Goal: Task Accomplishment & Management: Complete application form

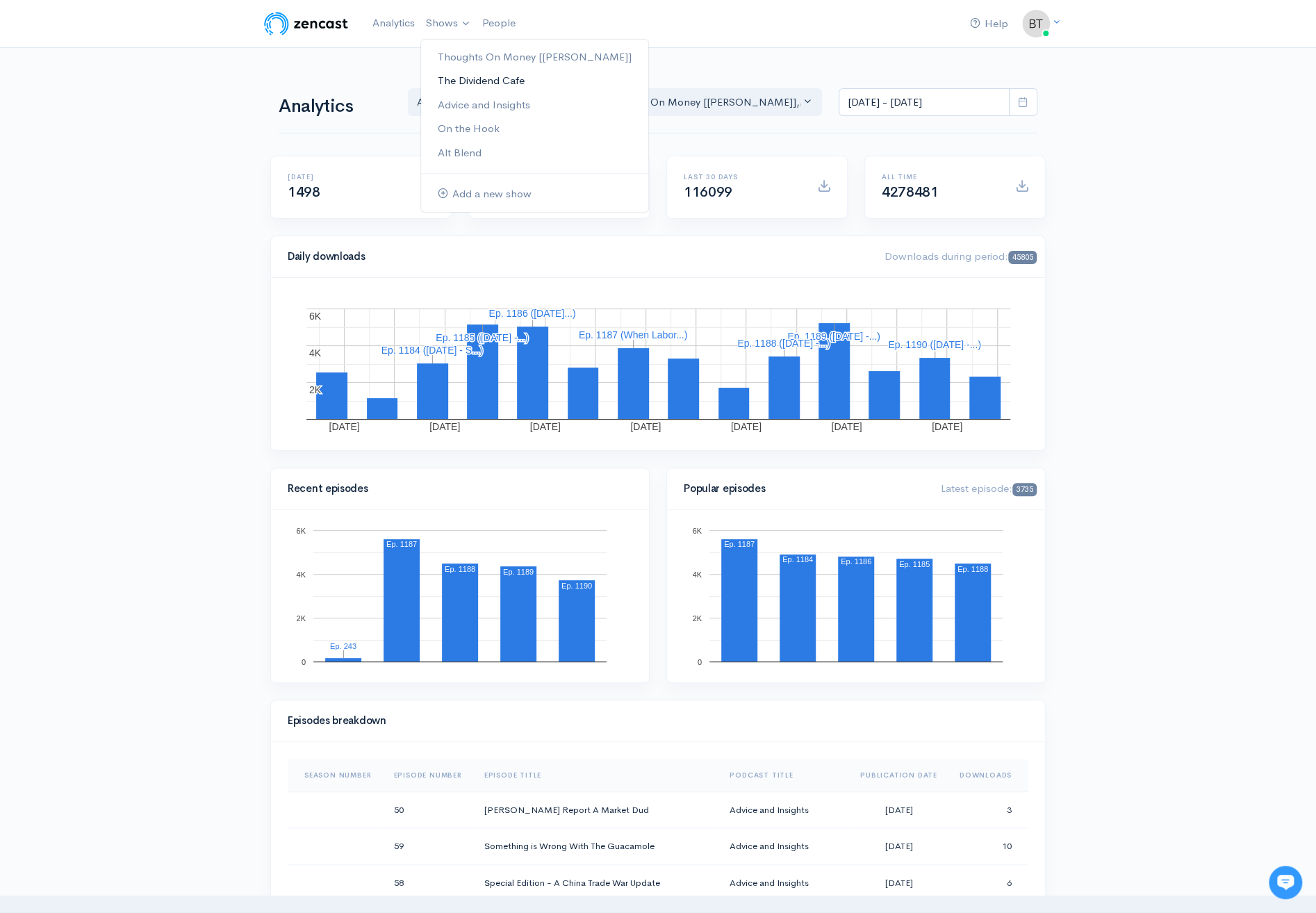
click at [460, 78] on link "The Dividend Cafe" at bounding box center [534, 81] width 227 height 24
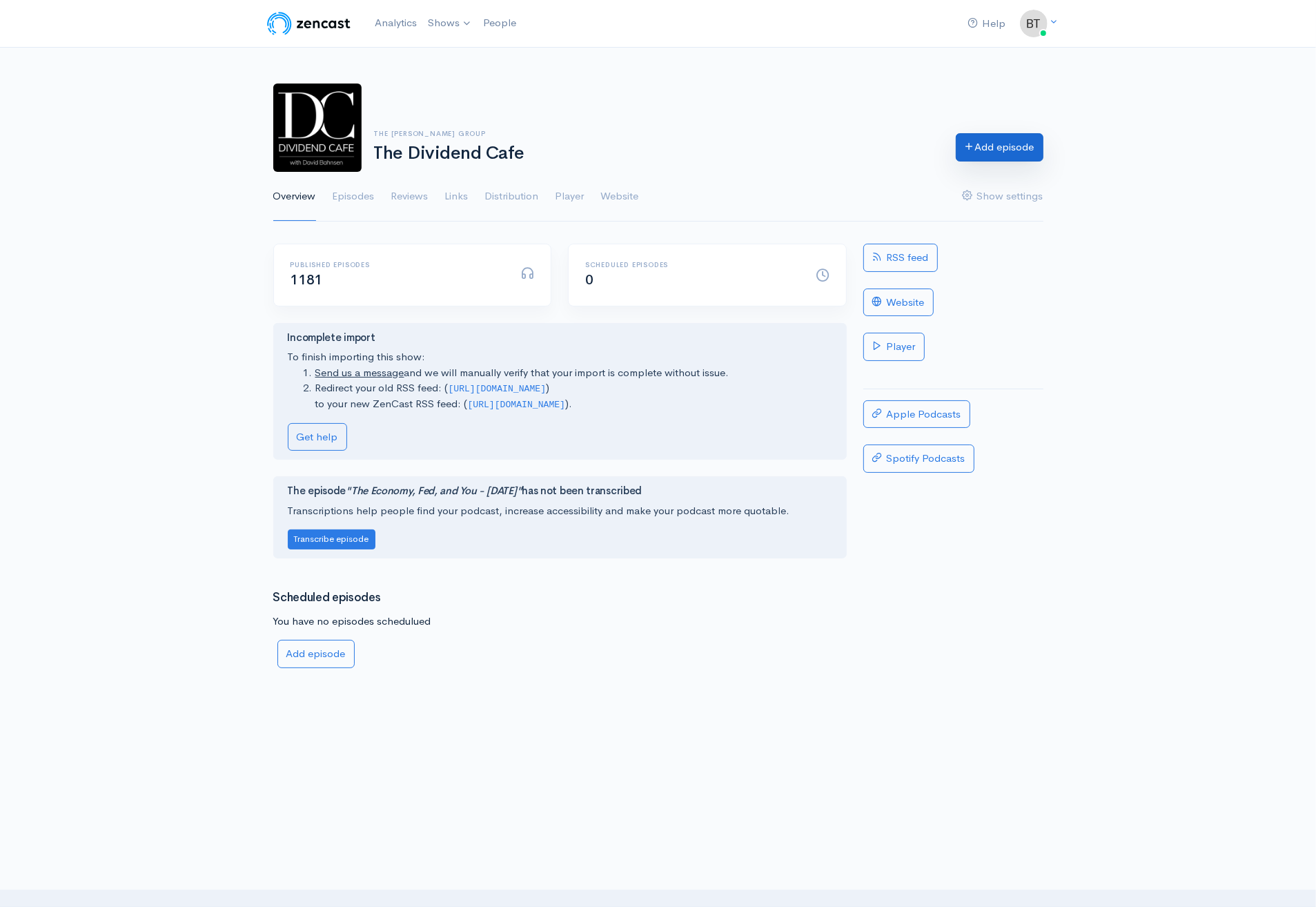
click at [1010, 150] on link "Add episode" at bounding box center [999, 147] width 87 height 28
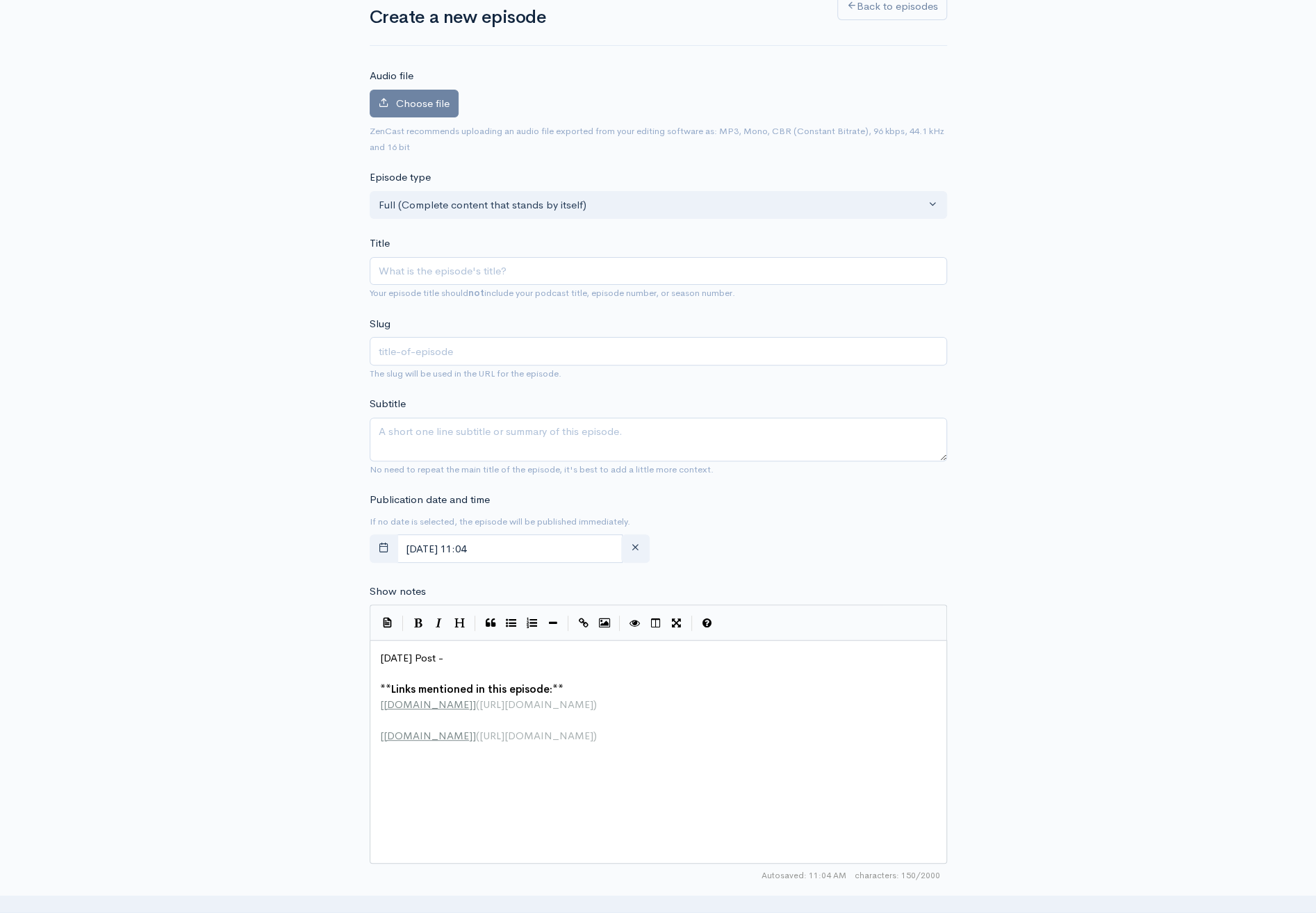
scroll to position [162, 0]
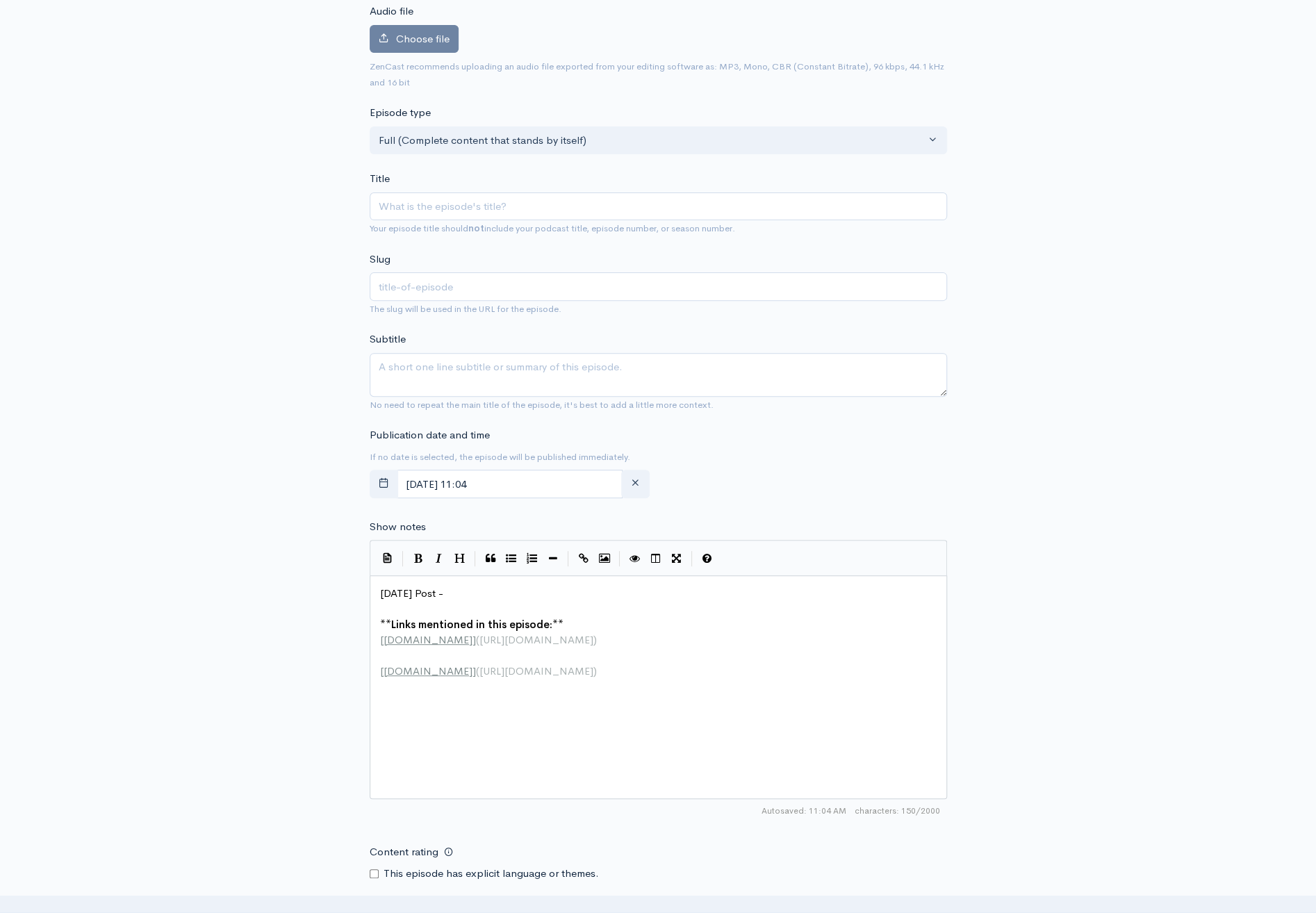
click at [469, 592] on pre "[DATE] Post -" at bounding box center [663, 593] width 572 height 16
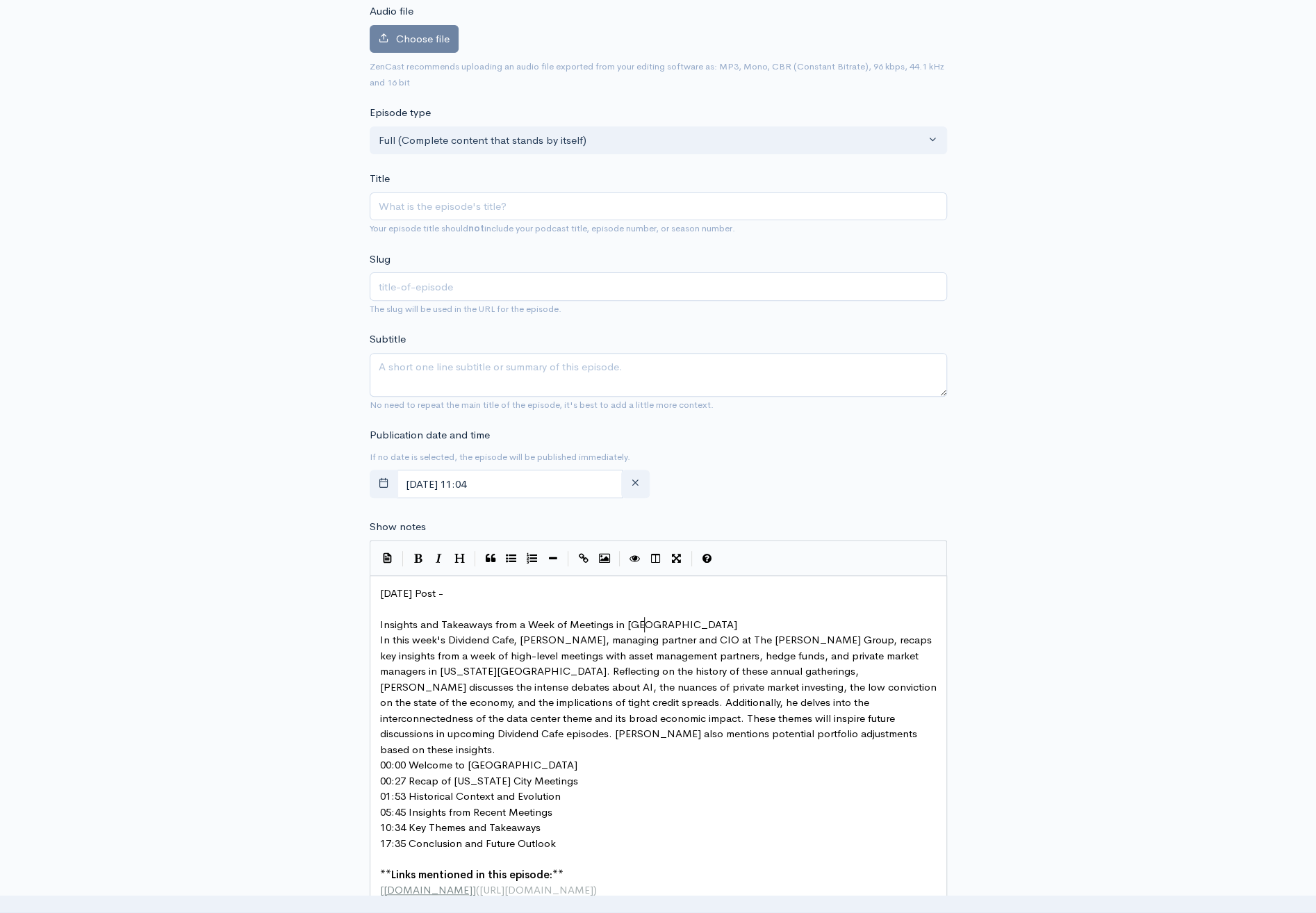
click at [668, 623] on pre "Insights and Takeaways from a Week of Meetings in [GEOGRAPHIC_DATA]" at bounding box center [663, 625] width 572 height 16
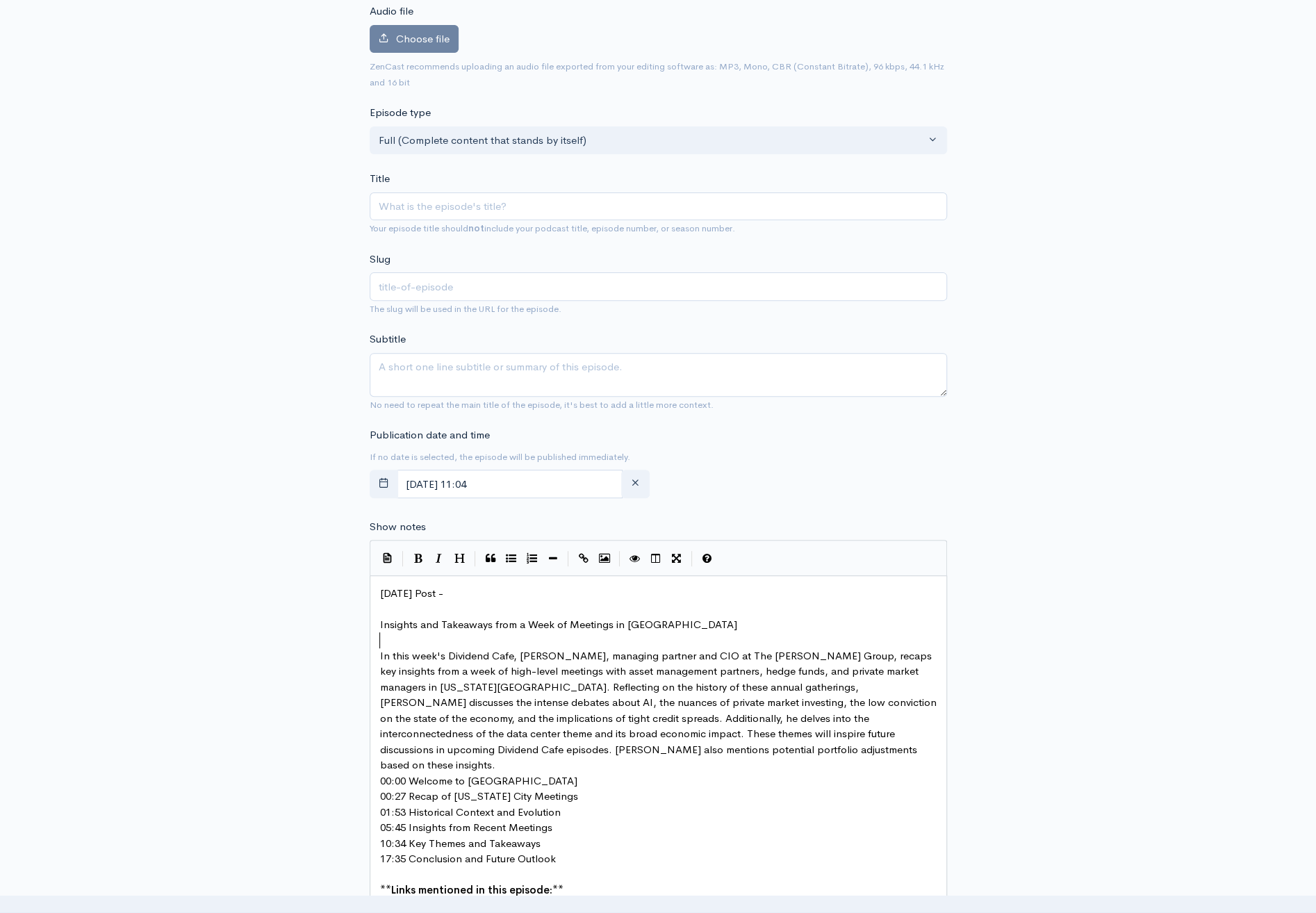
click at [565, 653] on span "In this week's Dividend Cafe, David Boson, managing partner and CIO at The Bahn…" at bounding box center [659, 711] width 559 height 123
type textarea "ahns"
type textarea "e"
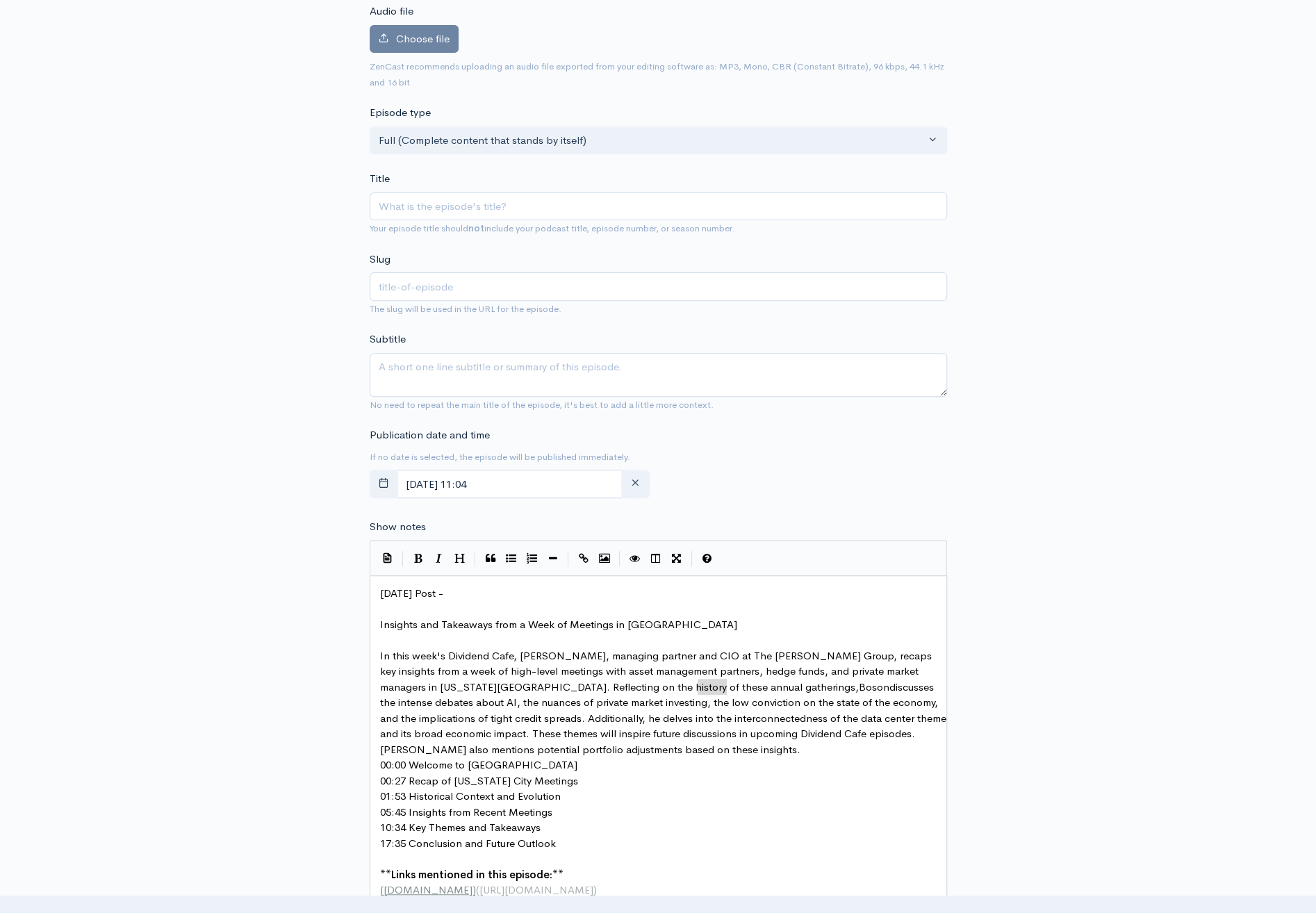
drag, startPoint x: 725, startPoint y: 688, endPoint x: 695, endPoint y: 684, distance: 30.3
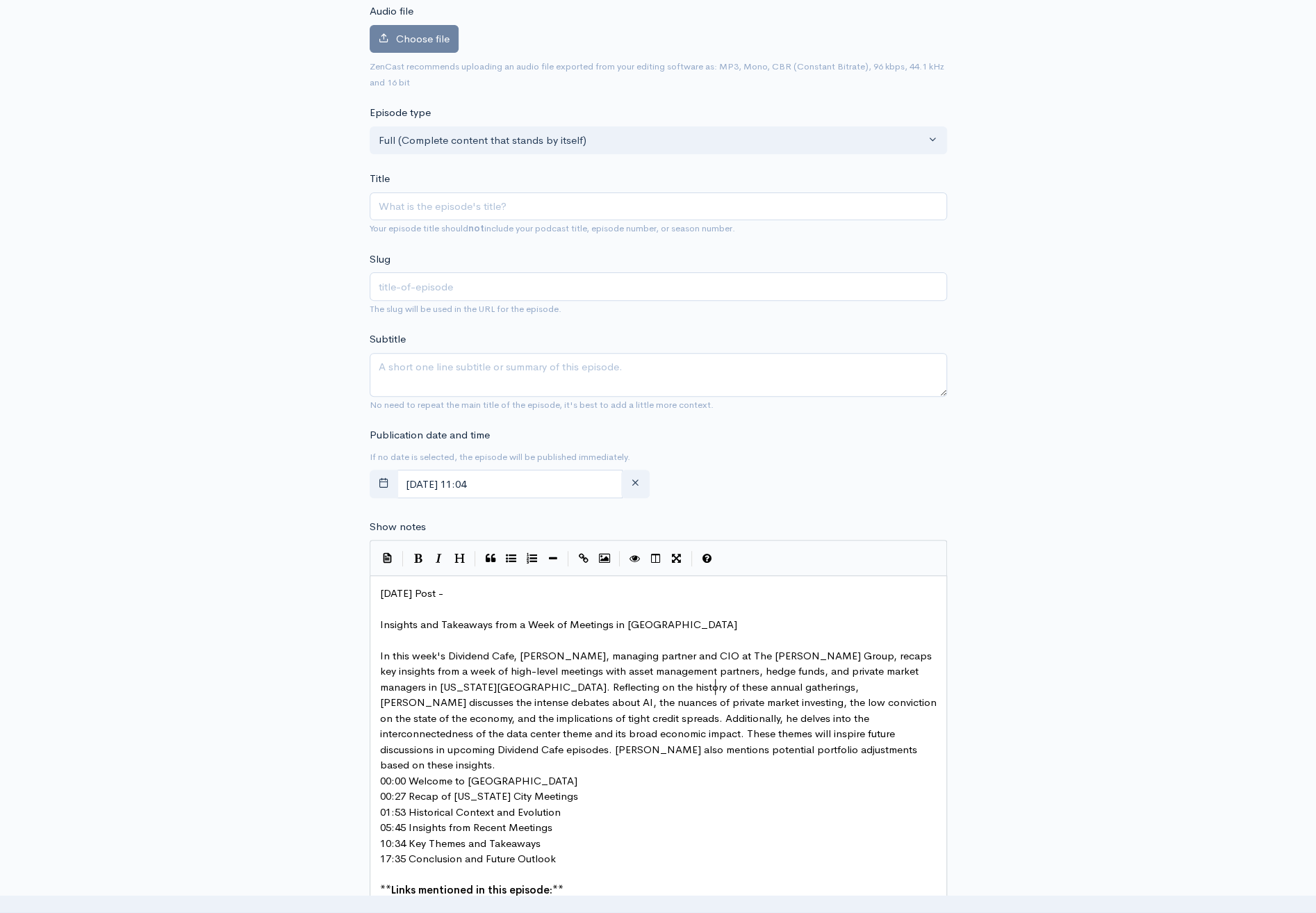
type textarea "David"
drag, startPoint x: 794, startPoint y: 734, endPoint x: 769, endPoint y: 733, distance: 25.0
type textarea "David"
click at [627, 746] on pre "In this week's Dividend Cafe, [PERSON_NAME], managing partner and CIO at The [P…" at bounding box center [663, 711] width 572 height 125
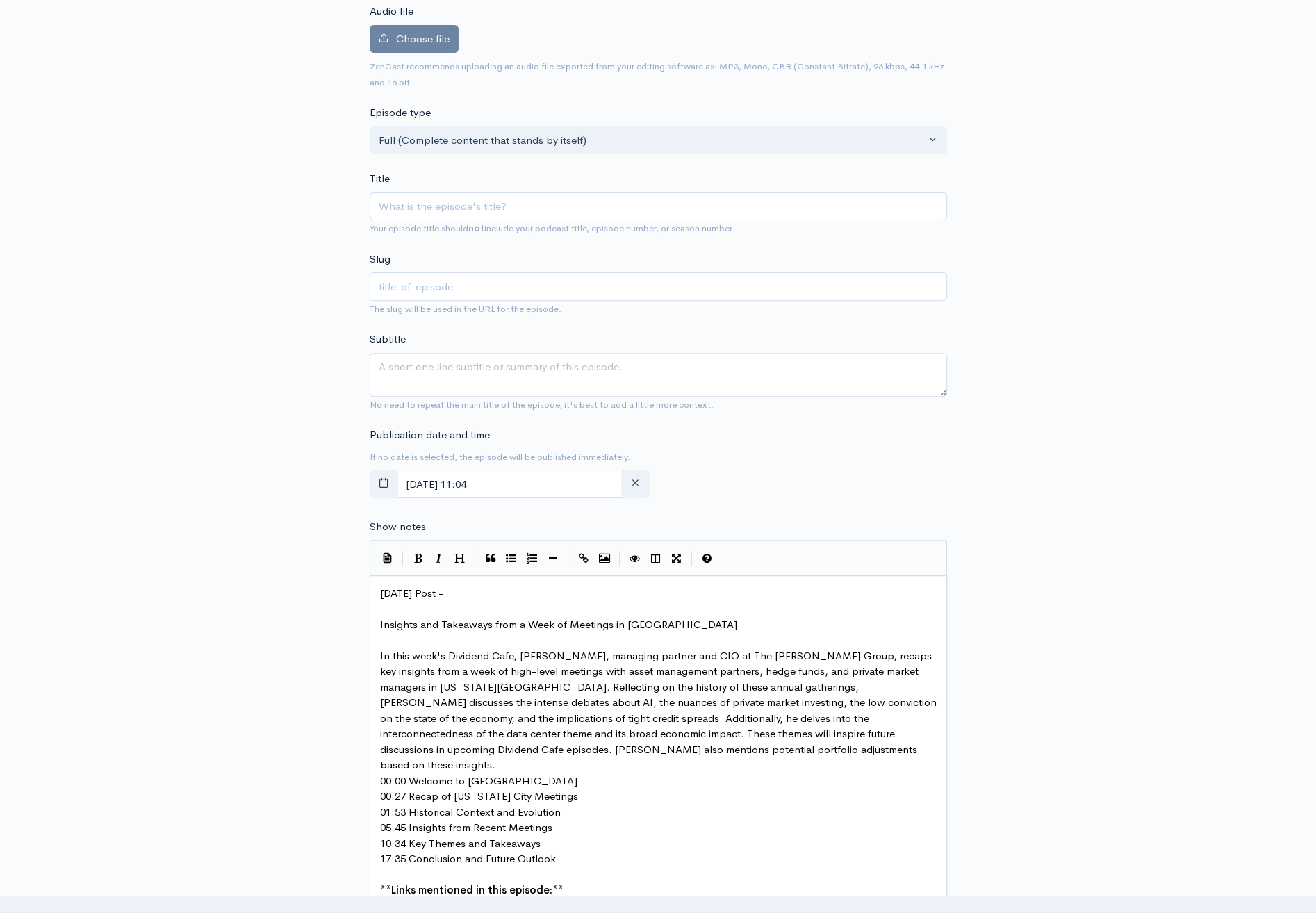
scroll to position [5, 0]
click at [570, 789] on pre "00:00 Welcome to [GEOGRAPHIC_DATA]" at bounding box center [663, 796] width 572 height 16
click at [578, 819] on pre "00:27 Recap of [US_STATE] City Meetings" at bounding box center [663, 827] width 572 height 16
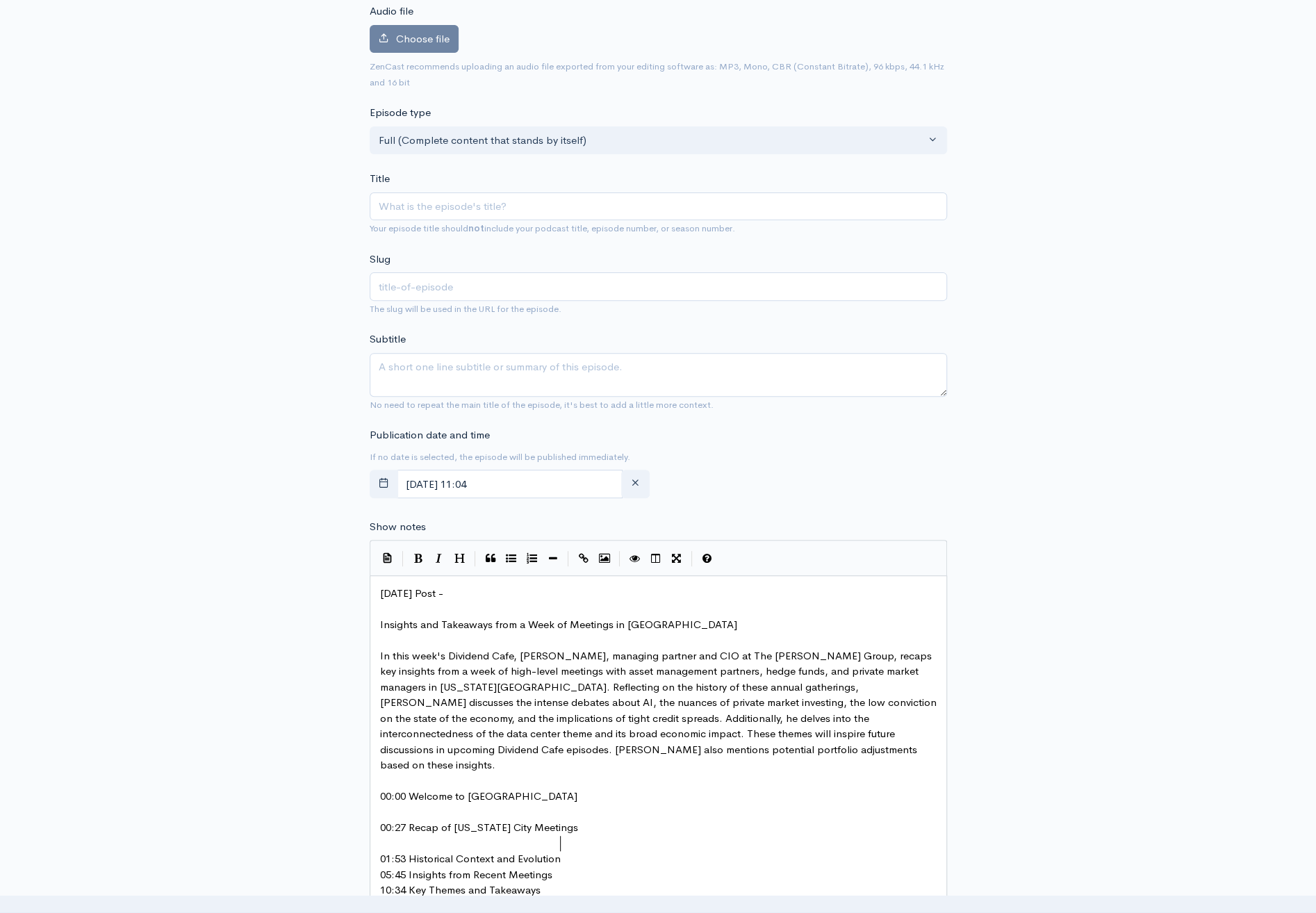
click at [569, 851] on pre "01:53 Historical Context and Evolution" at bounding box center [663, 859] width 572 height 16
click at [570, 882] on pre "05:45 Insights from Recent Meetings" at bounding box center [663, 890] width 572 height 16
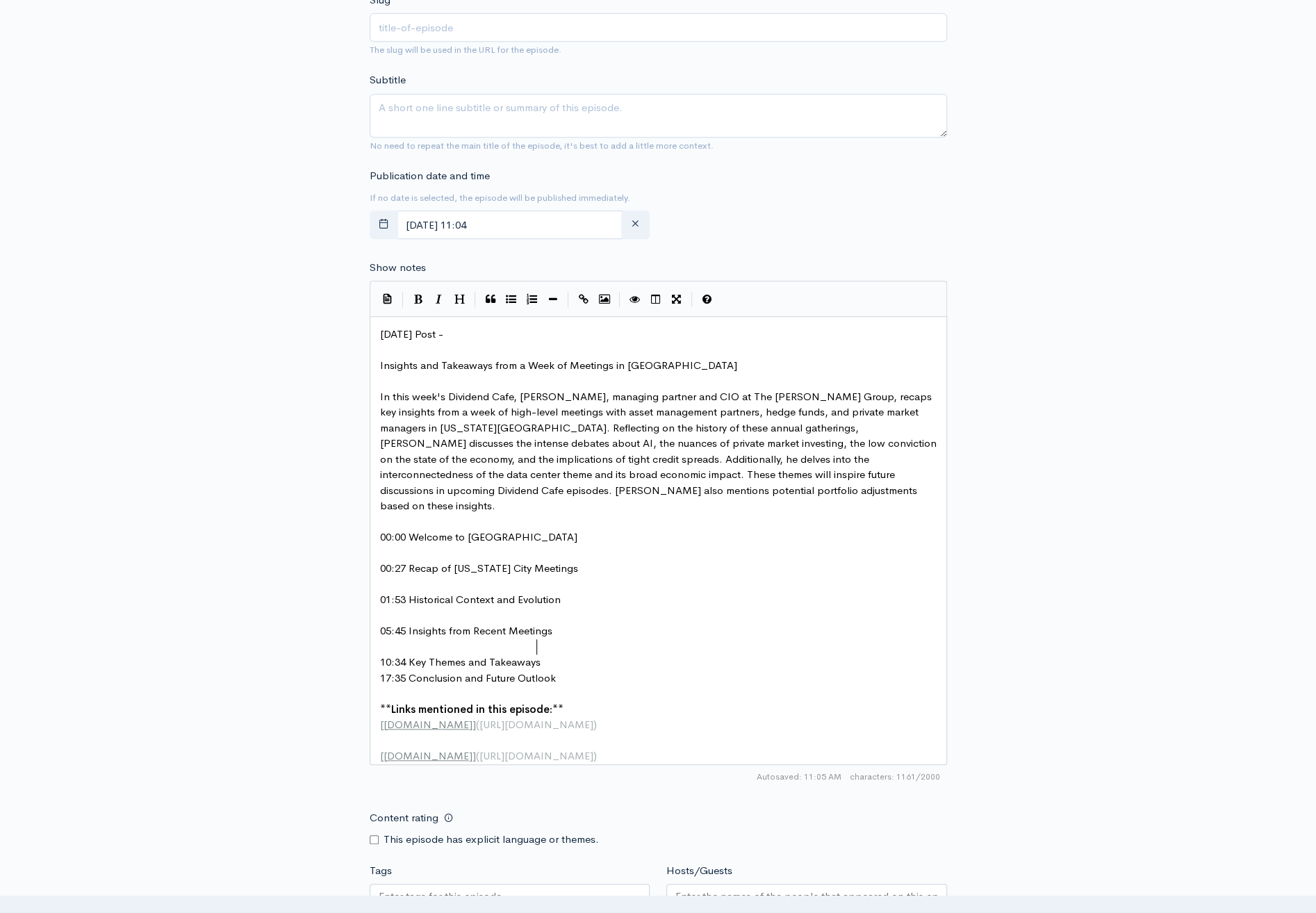
click at [544, 654] on pre "10:34 Key Themes and Takeaways" at bounding box center [663, 662] width 572 height 16
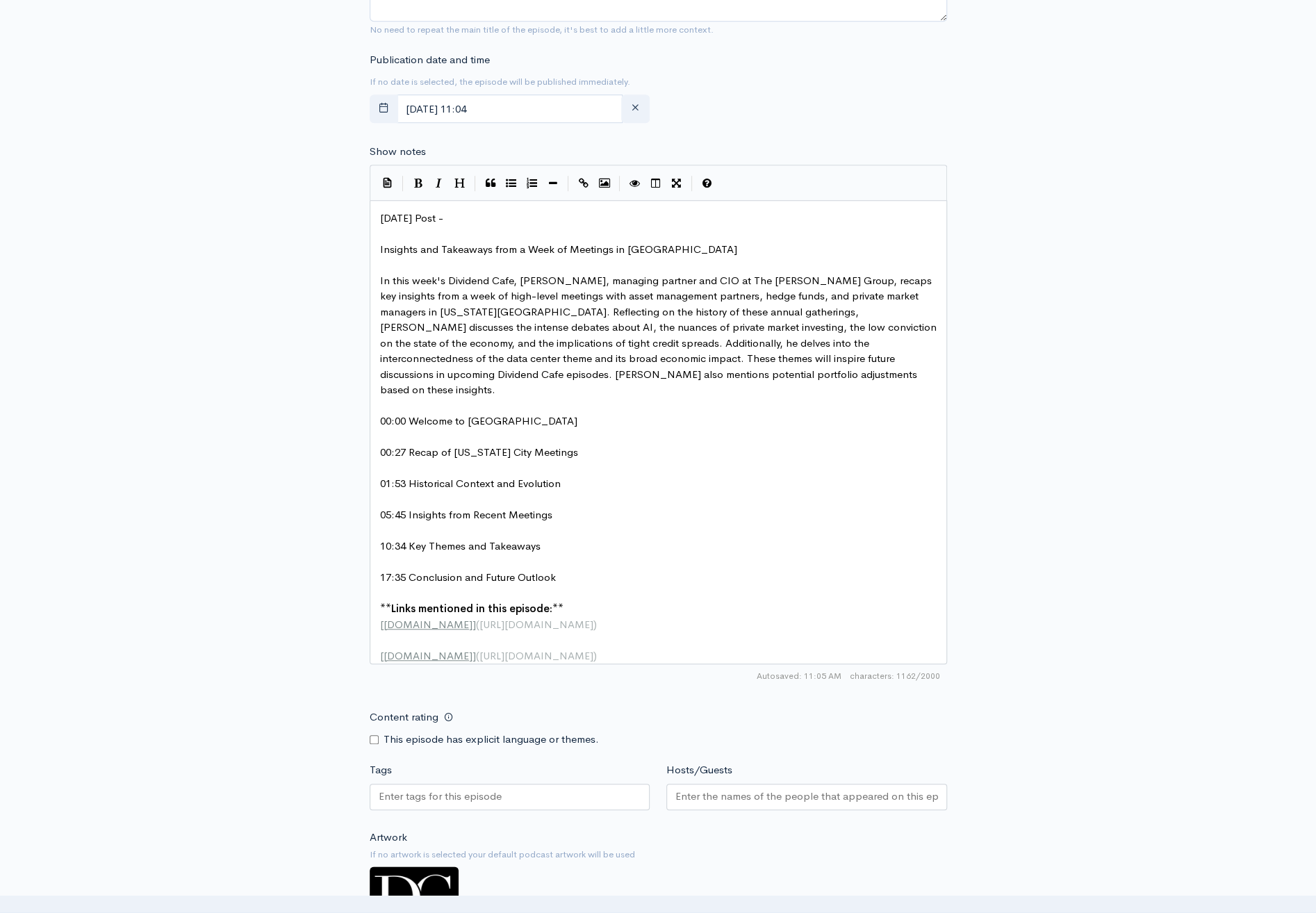
click at [774, 789] on input "Hosts/Guests" at bounding box center [806, 796] width 263 height 16
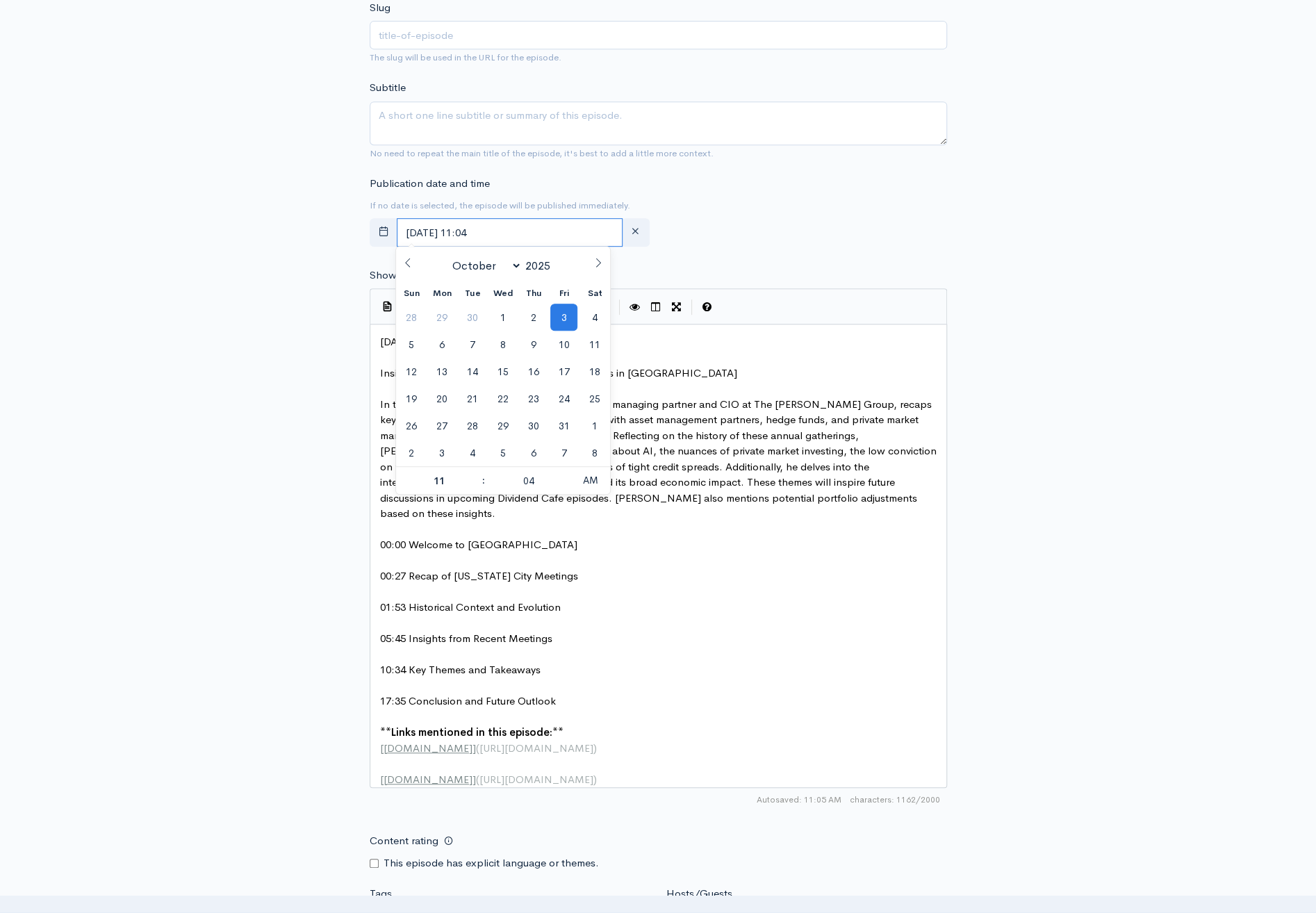
click at [545, 236] on input "[DATE] 11:04" at bounding box center [510, 232] width 226 height 29
click at [597, 316] on span "4" at bounding box center [594, 317] width 27 height 27
type input "October, 04 2025 11:04"
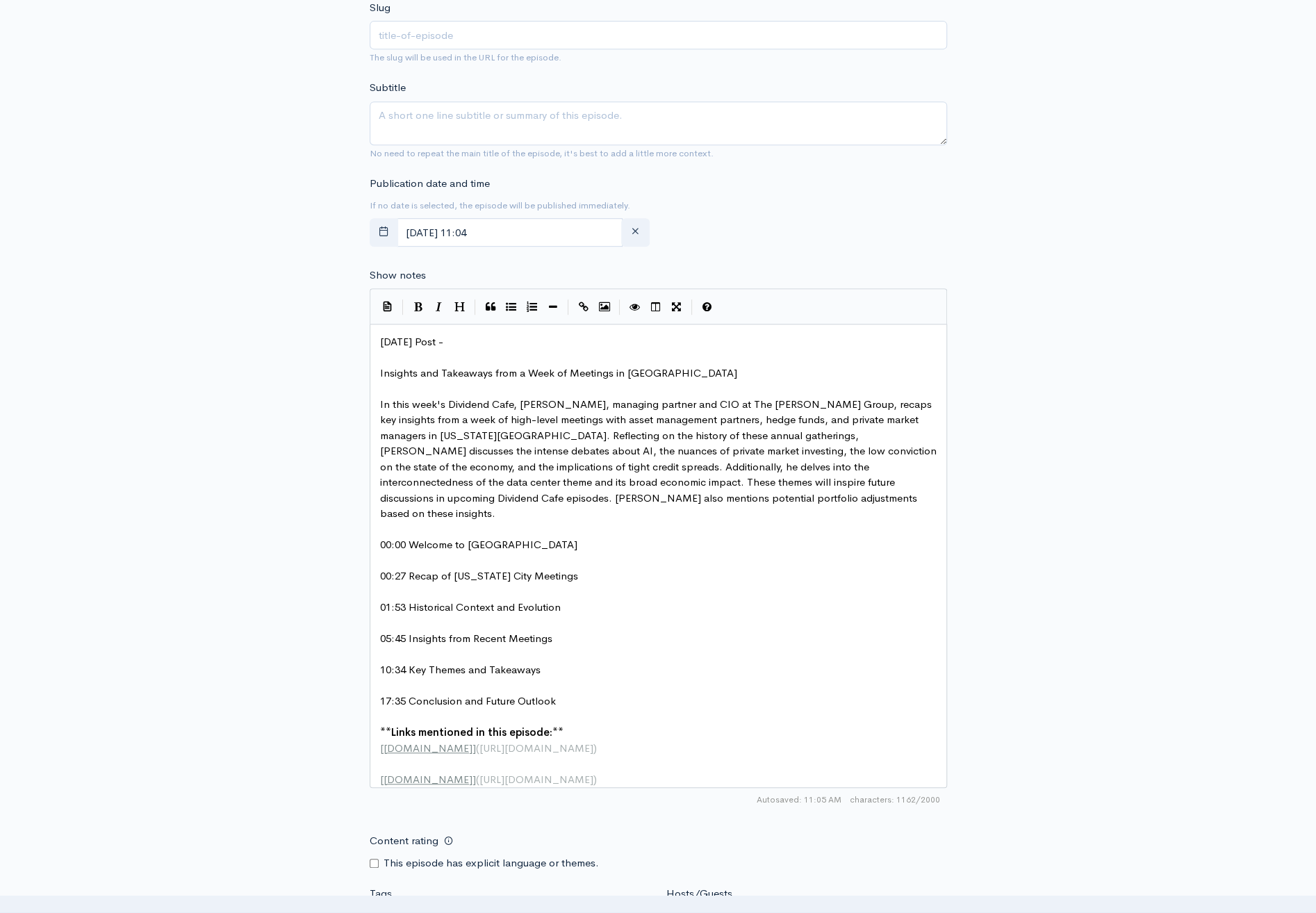
click at [1033, 339] on div "New episode Create a new episode Back to episodes Audio file Choose file 0 ZenC…" at bounding box center [658, 445] width 792 height 1621
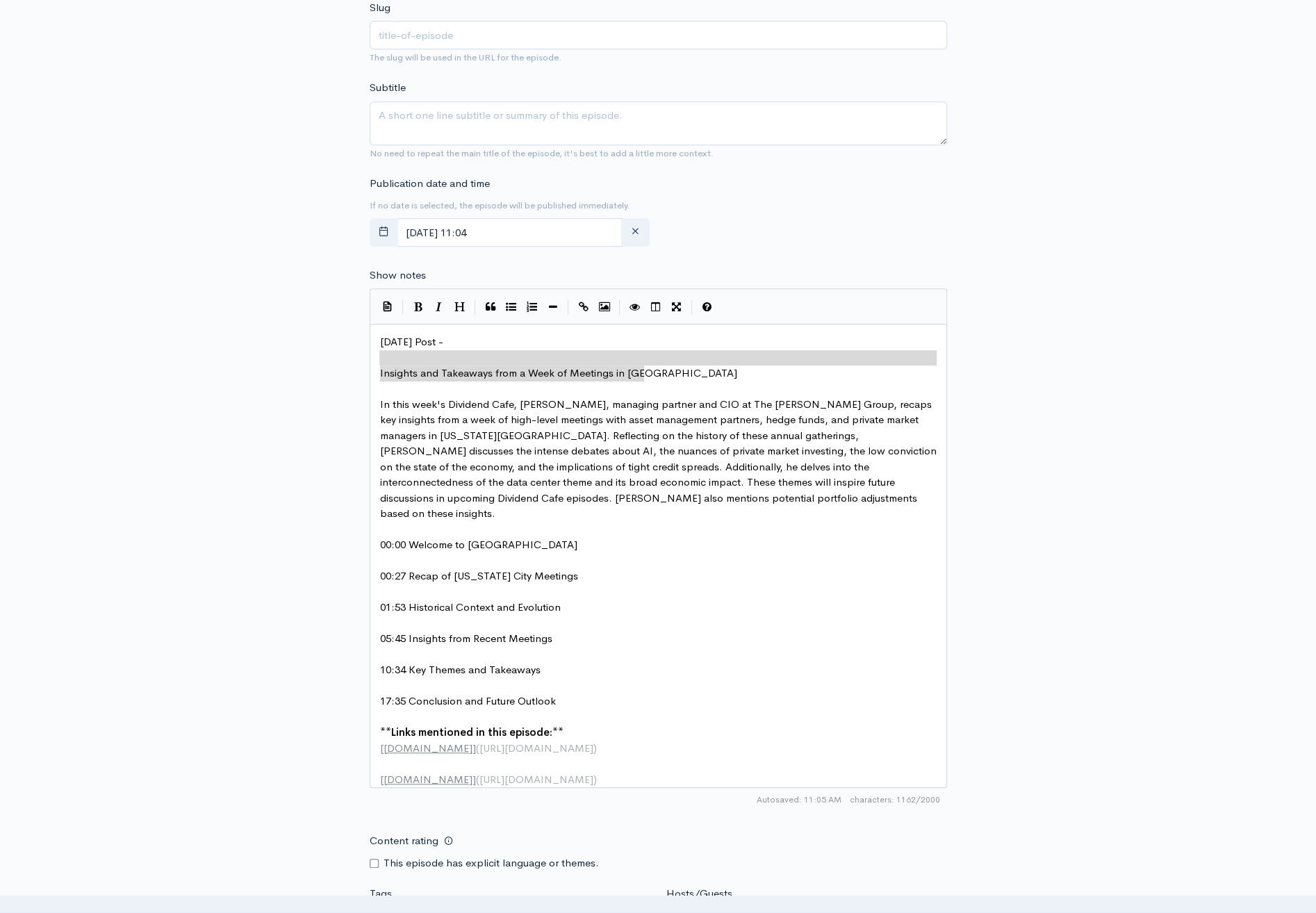
type textarea "Insights and Takeaways from a Week of Meetings in [GEOGRAPHIC_DATA]"
drag, startPoint x: 622, startPoint y: 366, endPoint x: 338, endPoint y: 374, distance: 284.1
click at [576, 107] on textarea "Subtitle" at bounding box center [658, 123] width 577 height 44
paste textarea "Insights and Takeaways from a Week of Meetings in [GEOGRAPHIC_DATA]"
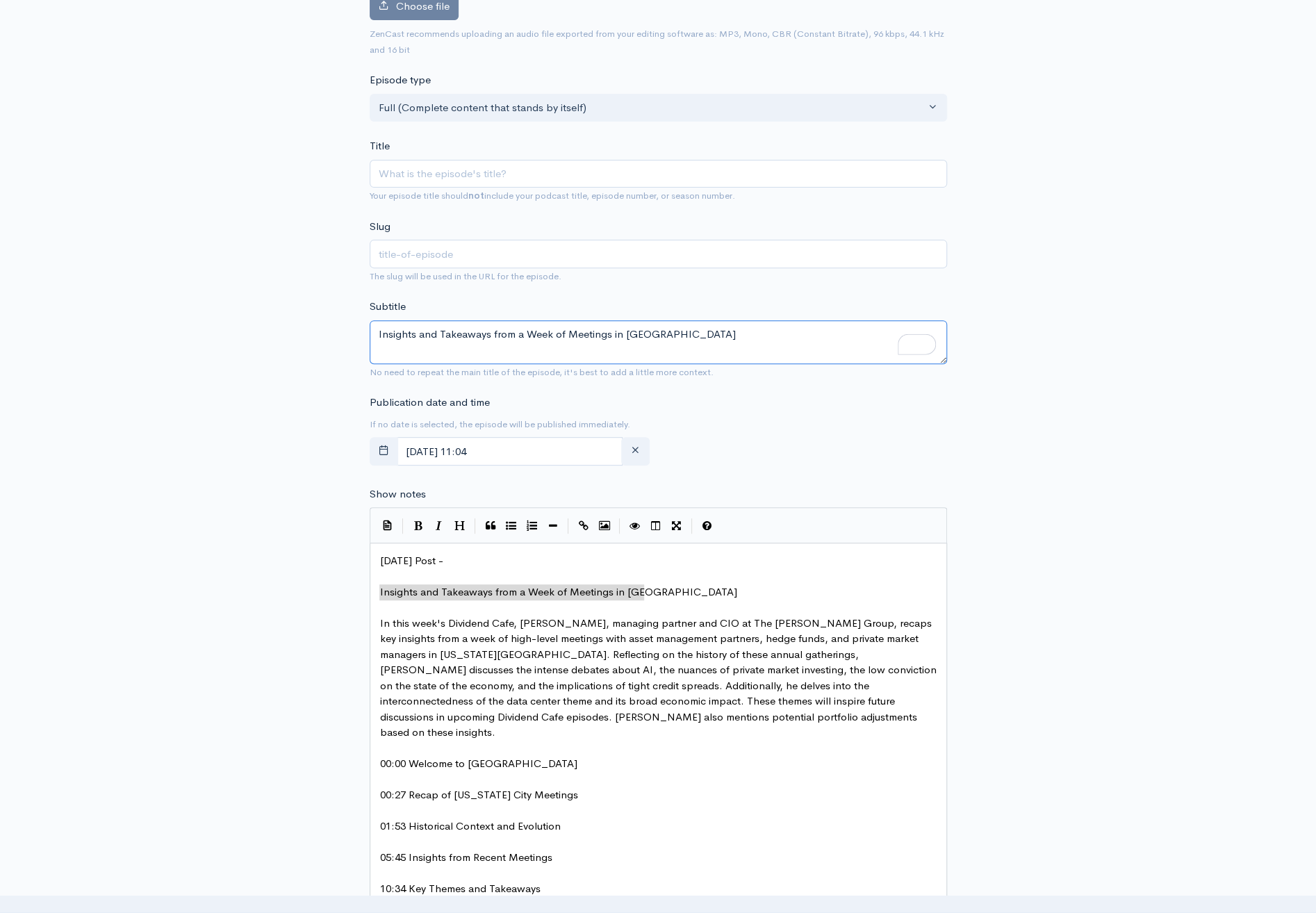
scroll to position [70, 0]
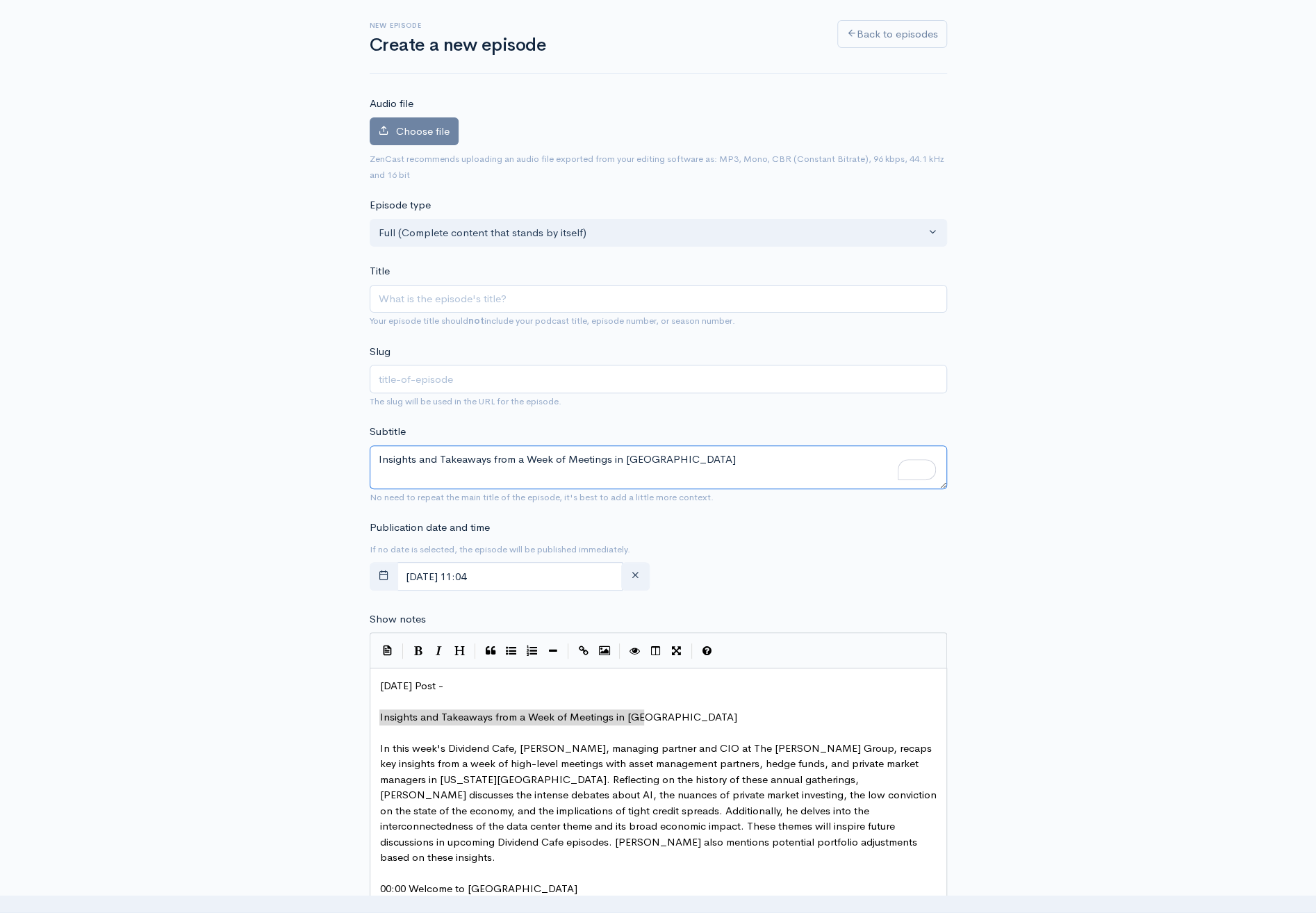
type textarea "Insights and Takeaways from a Week of Meetings in [GEOGRAPHIC_DATA]"
click at [422, 125] on span "Choose file" at bounding box center [422, 131] width 54 height 13
click at [0, 0] on input "Choose file" at bounding box center [0, 0] width 0 height 0
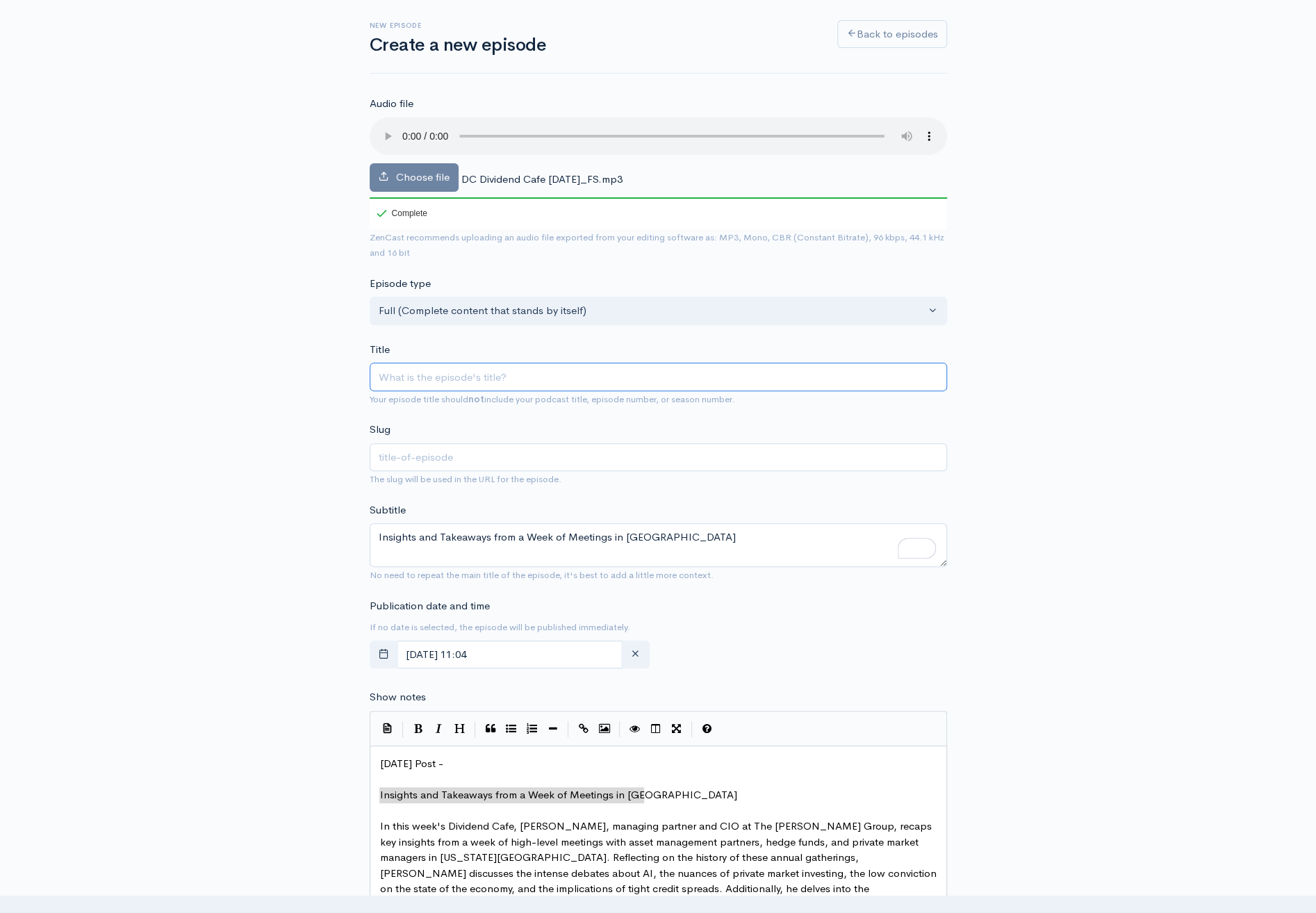
click at [411, 382] on input "Title" at bounding box center [658, 377] width 577 height 29
paste input "Some Invigorating Takeaways from our Week with the Greatest Minds on [GEOGRAPHI…"
type input "Some Invigorating Takeaways from our Week with the Greatest Minds on [GEOGRAPHI…"
type input "some-invigorating-takeaways-from-our-week-with-the-greatest-minds-on-wall-street"
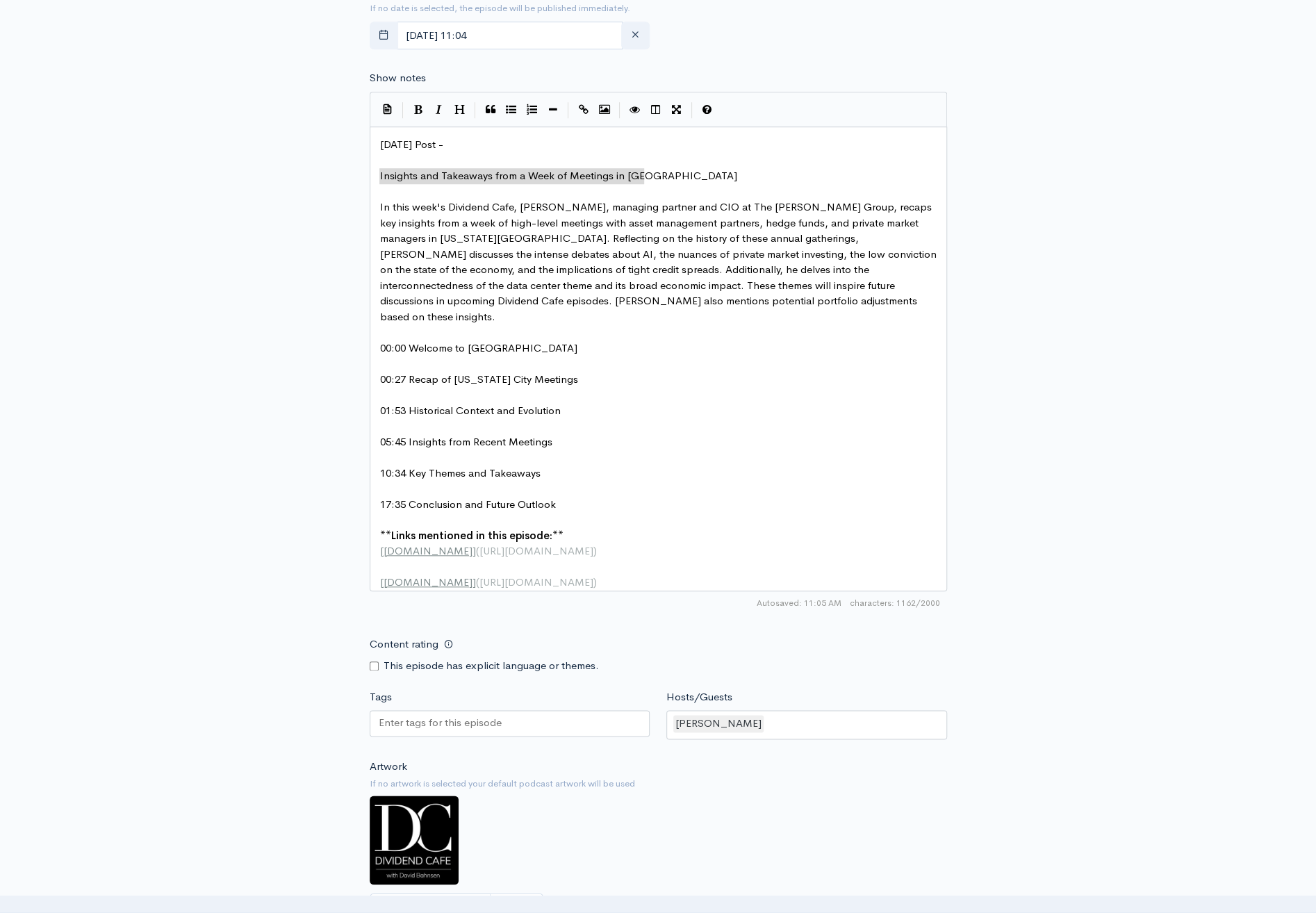
scroll to position [1007, 0]
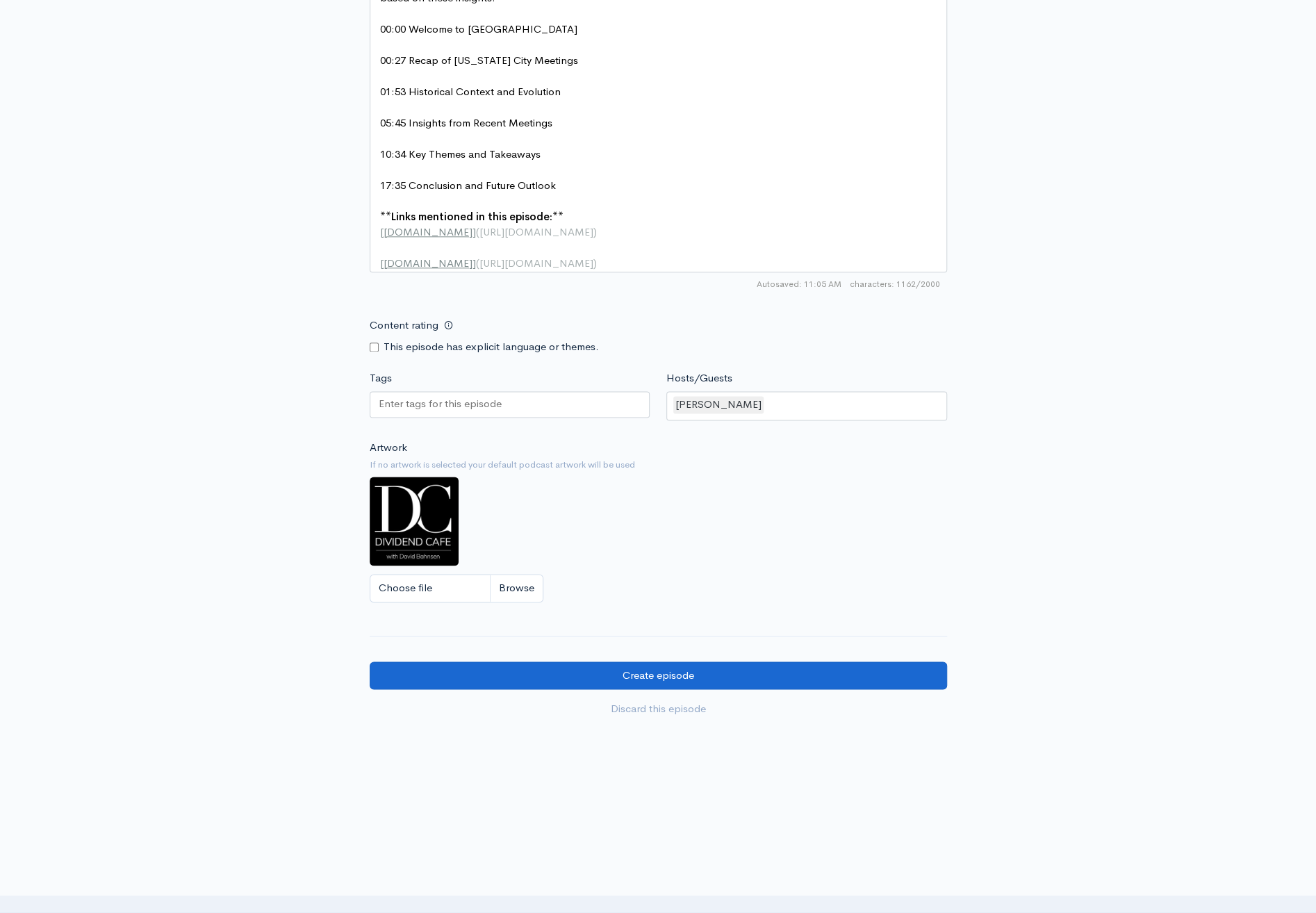
type input "Some Invigorating Takeaways from our Week with the Greatest Minds on [GEOGRAPHI…"
click at [656, 671] on input "Create episode" at bounding box center [658, 675] width 577 height 29
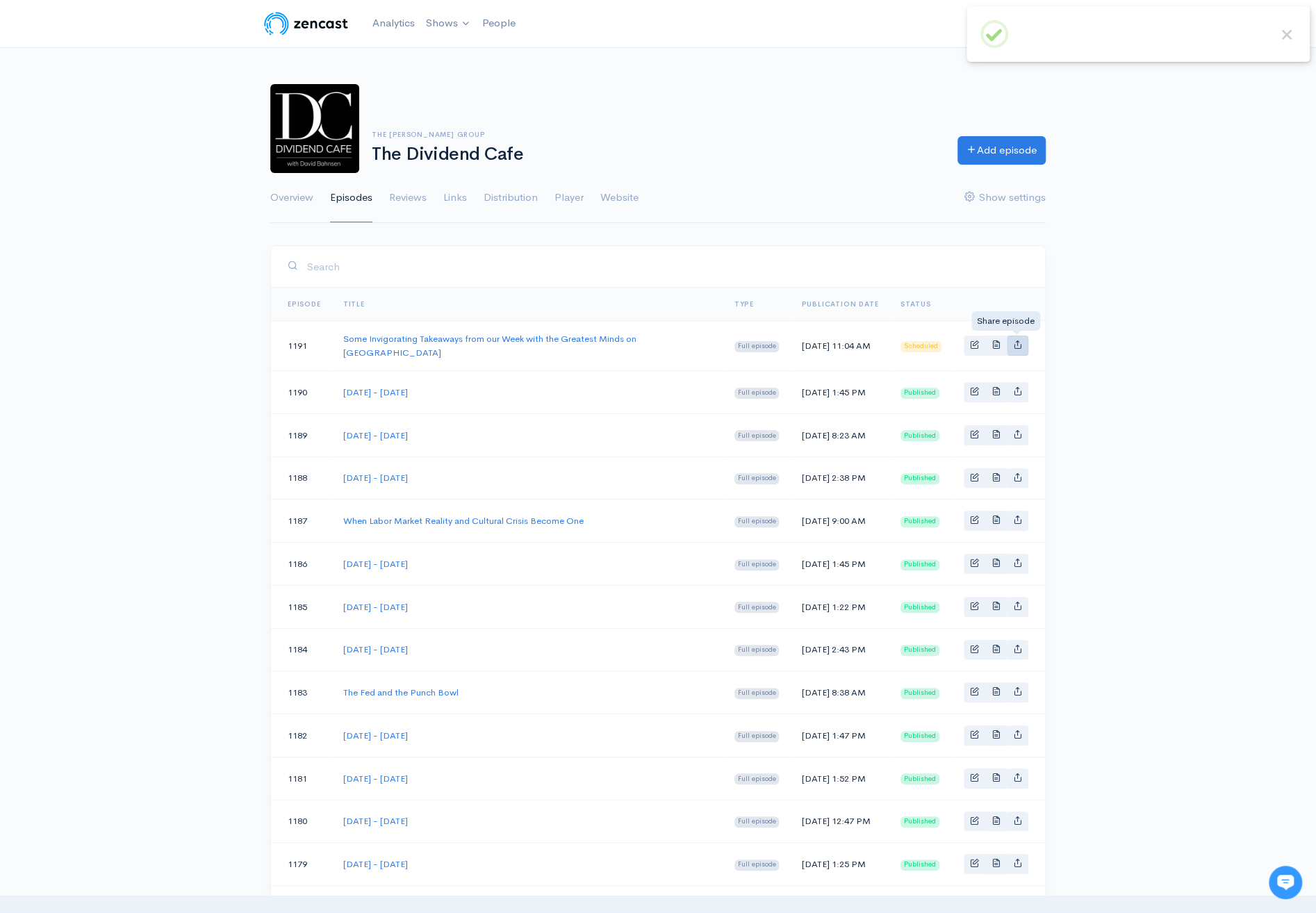
click at [1017, 347] on icon "Basic example" at bounding box center [1017, 344] width 9 height 9
type input "https://podcast.dividendcafe.com/episodes/some-invigorating-takeaways-from-our-…"
type input "https://dts.podtrac.com/redirect.mp3/media.zencast.fm/the-dividend-cafe-1/8d3ac…"
type input "<iframe src='https://share.zencast.fm/embed/episode/8d3aca7b-587b-47dd-b77e-9a2…"
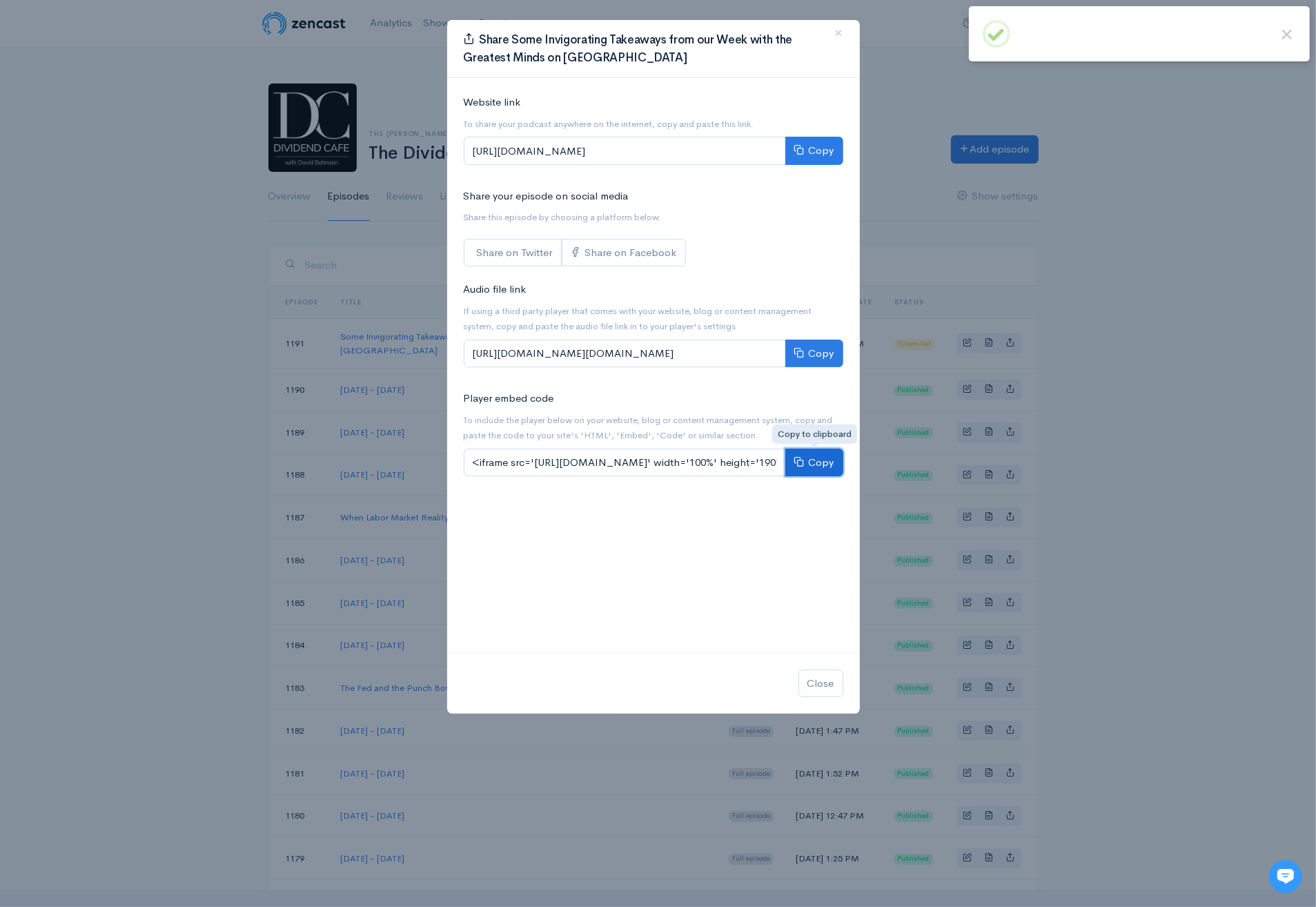
click at [825, 462] on button "Copy" at bounding box center [815, 463] width 58 height 28
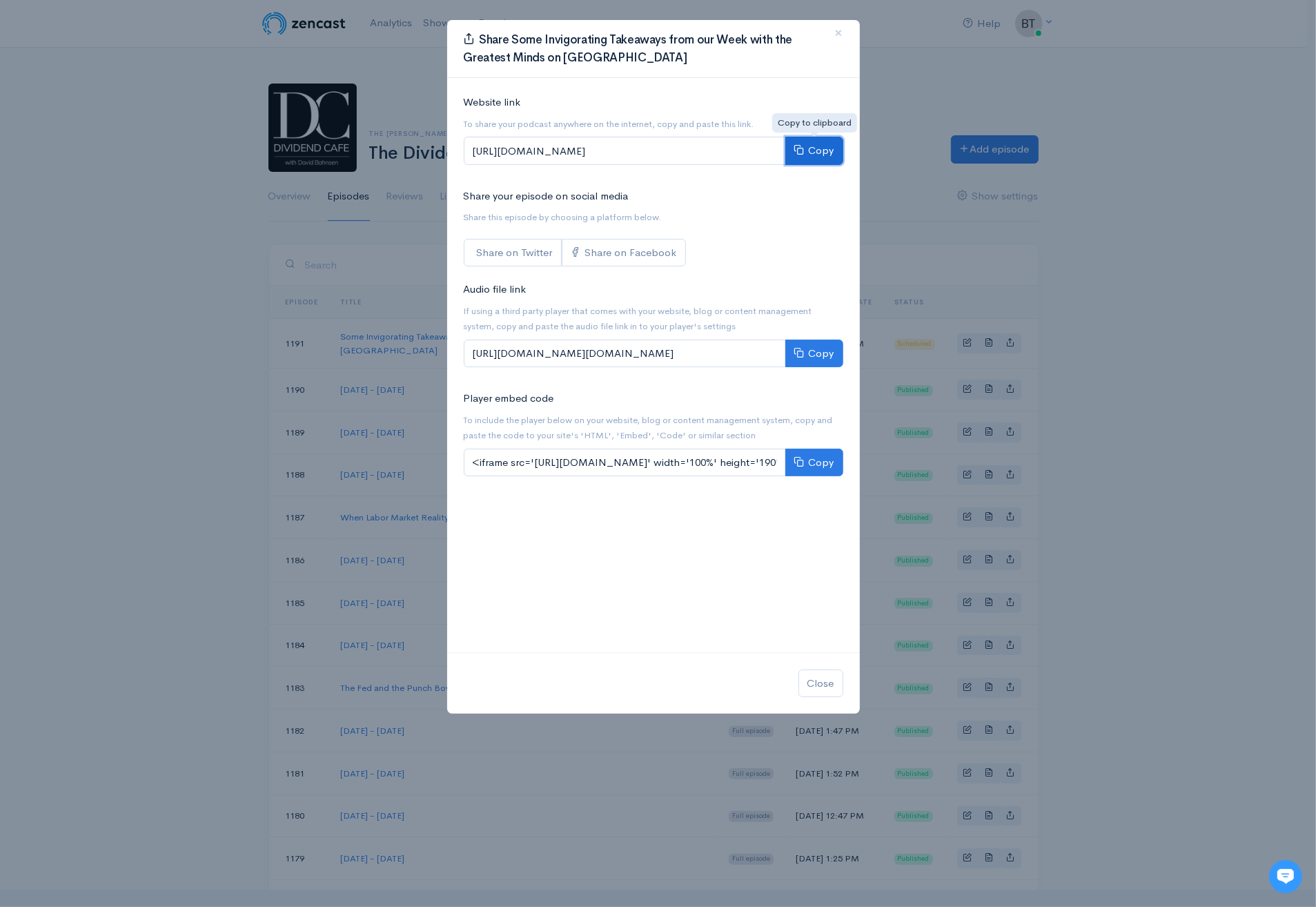
click at [822, 148] on button "Copy" at bounding box center [815, 150] width 58 height 28
click at [838, 33] on span "×" at bounding box center [839, 33] width 8 height 20
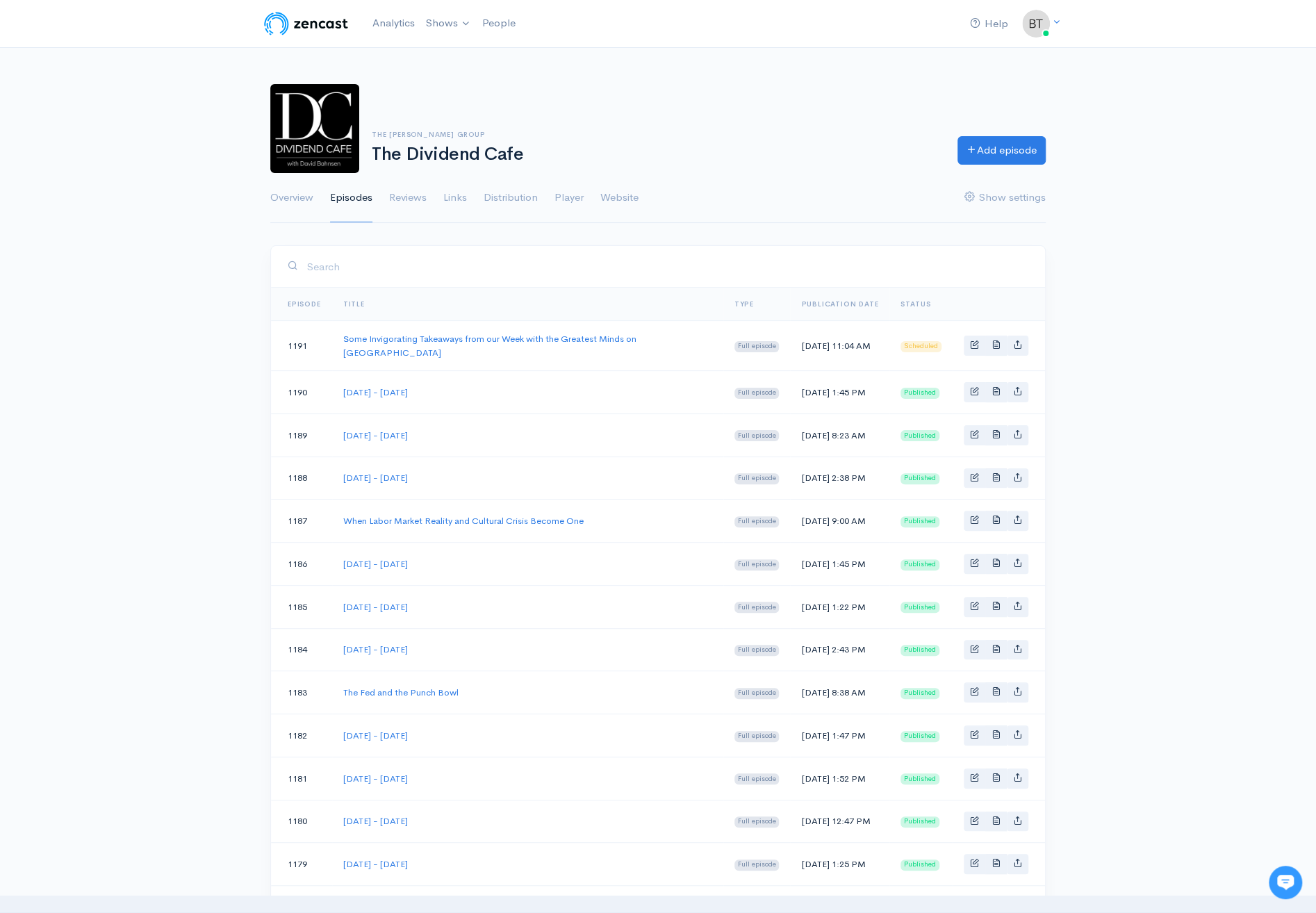
click at [1173, 133] on div "The Bahnsen Group The Dividend Cafe Add episode Overview Episodes Reviews Links…" at bounding box center [658, 146] width 1316 height 156
click at [977, 345] on span "Basic example" at bounding box center [974, 344] width 9 height 9
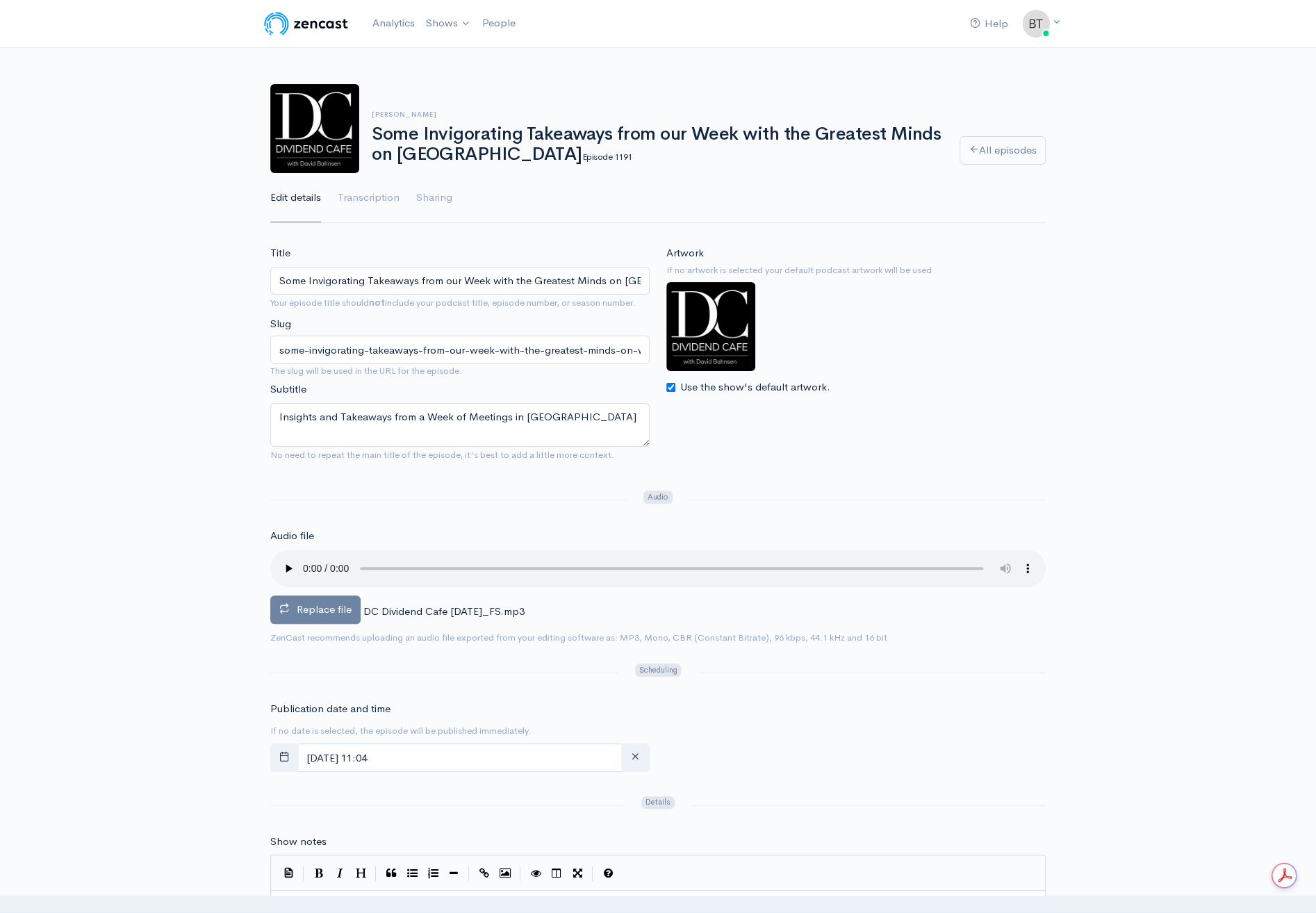
click at [311, 613] on span "Replace file" at bounding box center [324, 609] width 55 height 13
click at [0, 0] on input "Replace file" at bounding box center [0, 0] width 0 height 0
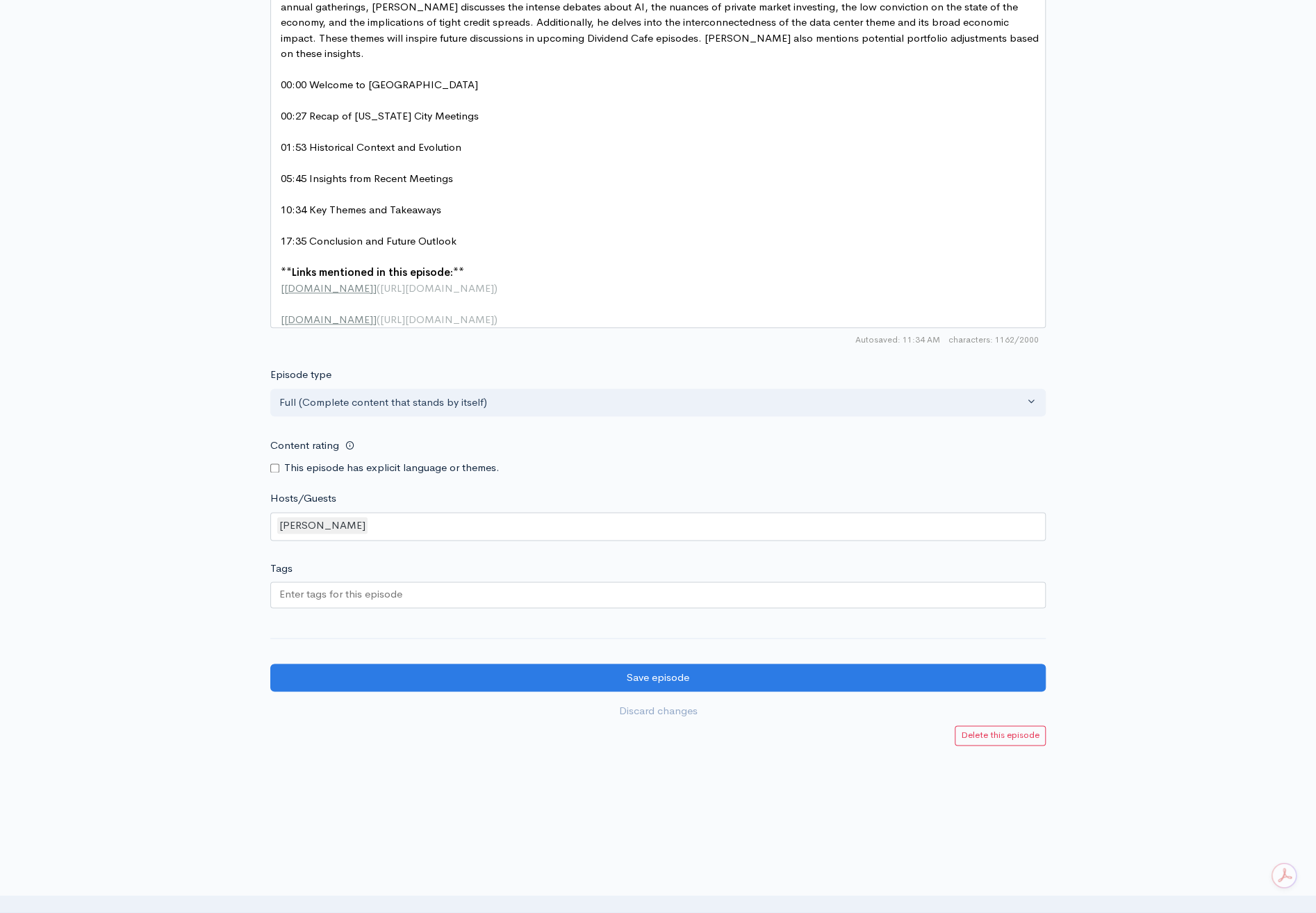
scroll to position [1033, 0]
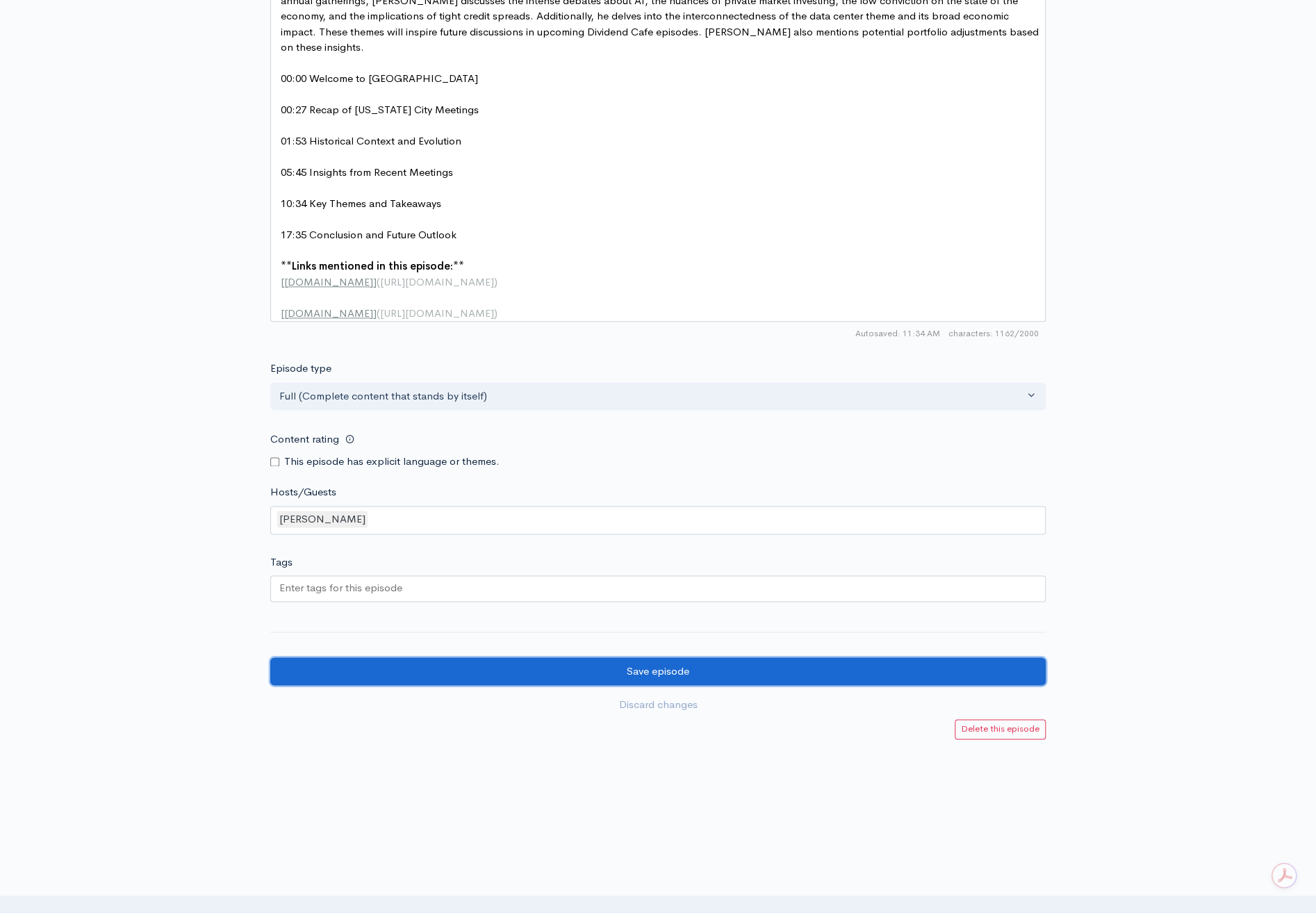
click at [725, 670] on input "Save episode" at bounding box center [658, 671] width 776 height 29
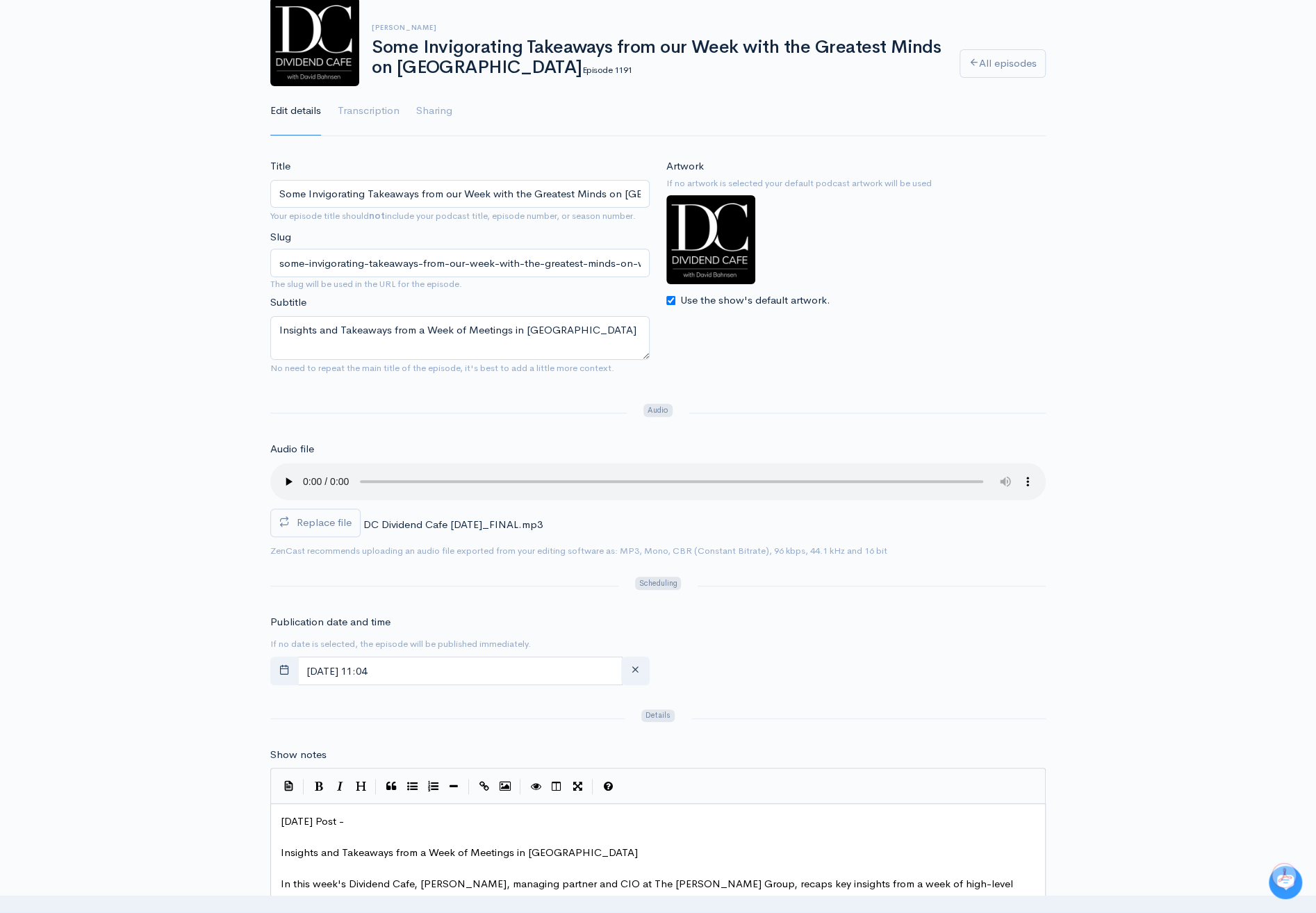
scroll to position [103, 0]
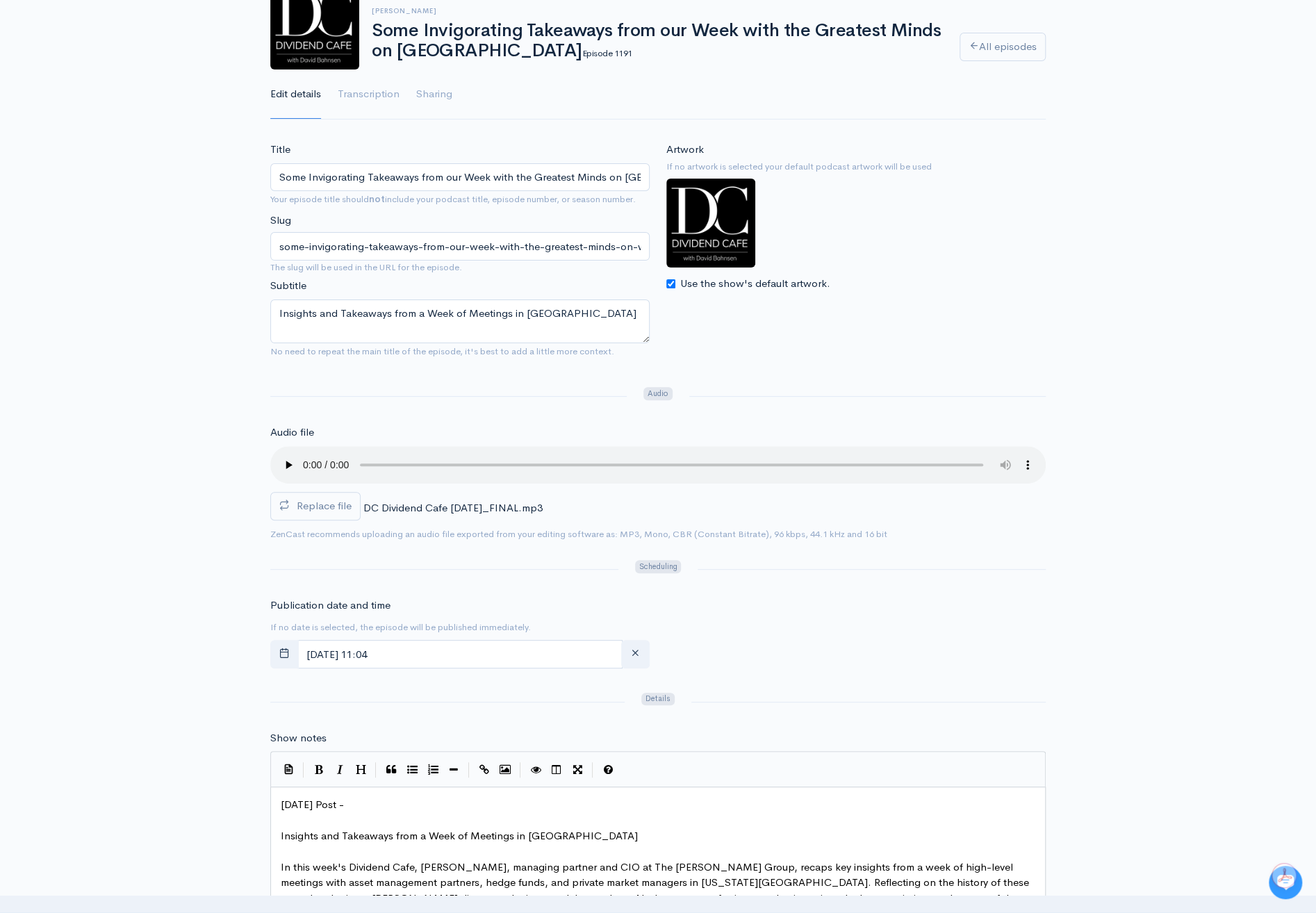
click at [829, 493] on div "Replace file DC Dividend Cafe FRIDAY 20251003_FINAL.mp3 0" at bounding box center [658, 486] width 776 height 80
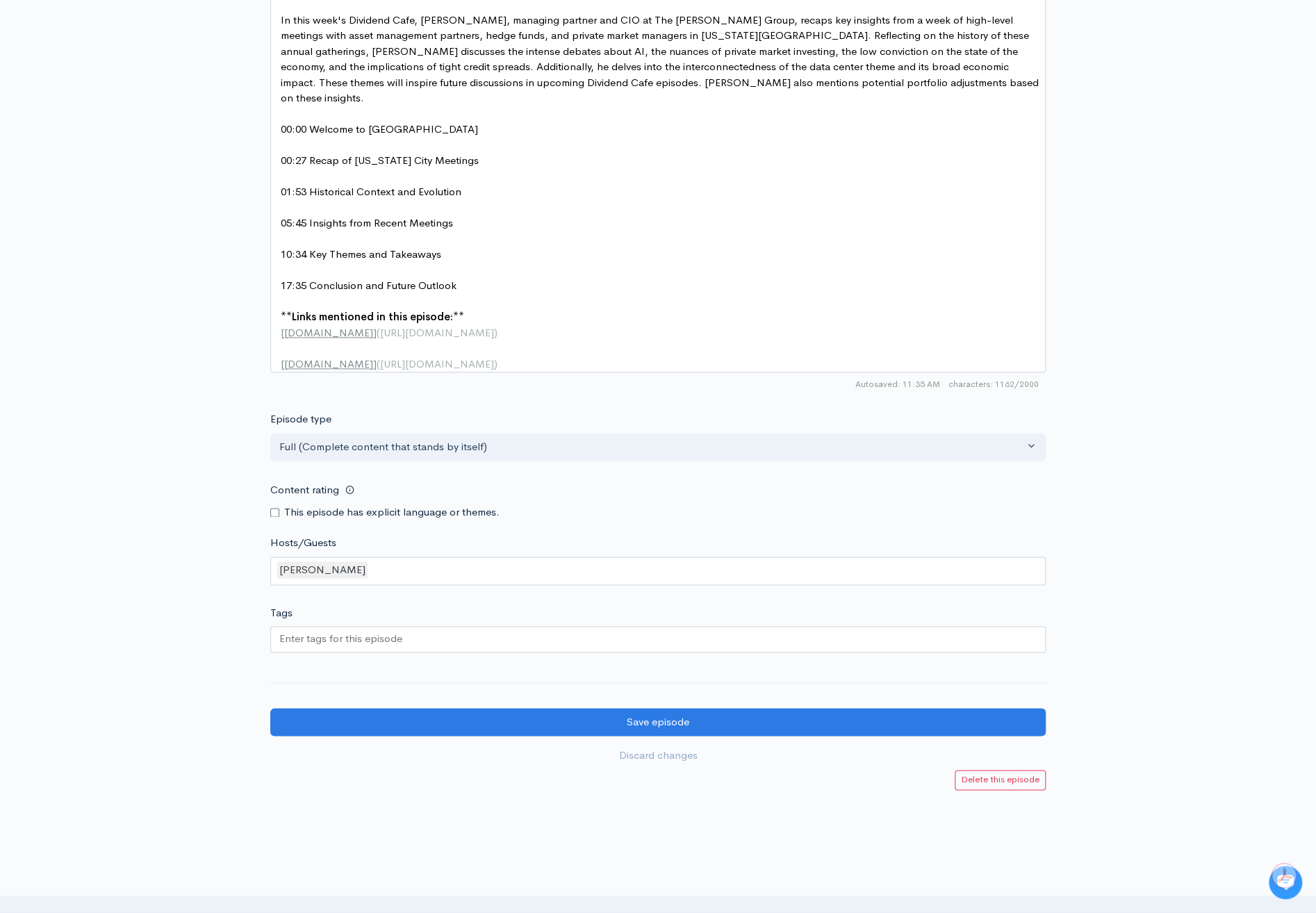
scroll to position [994, 0]
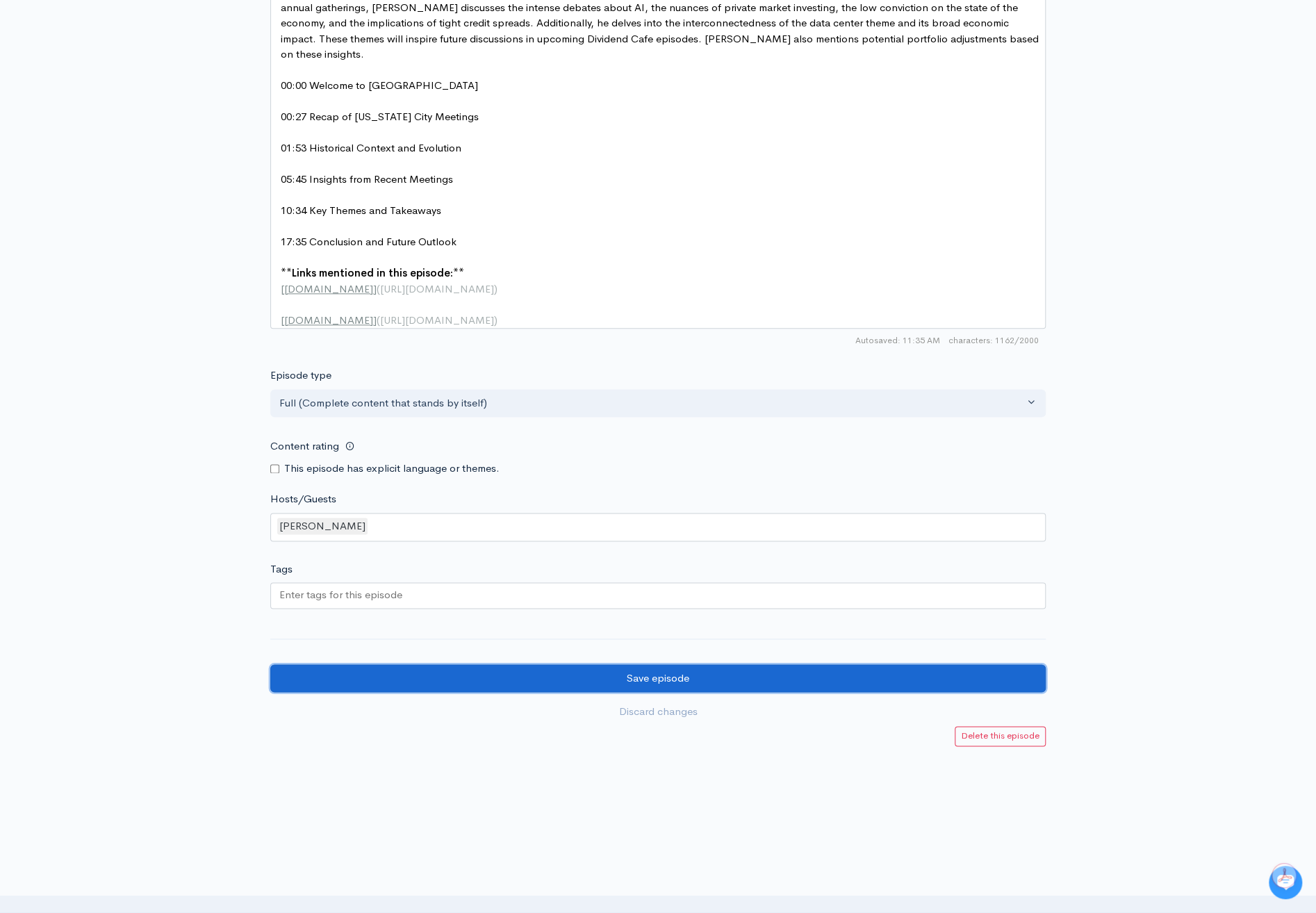
click at [671, 670] on input "Save episode" at bounding box center [658, 678] width 776 height 29
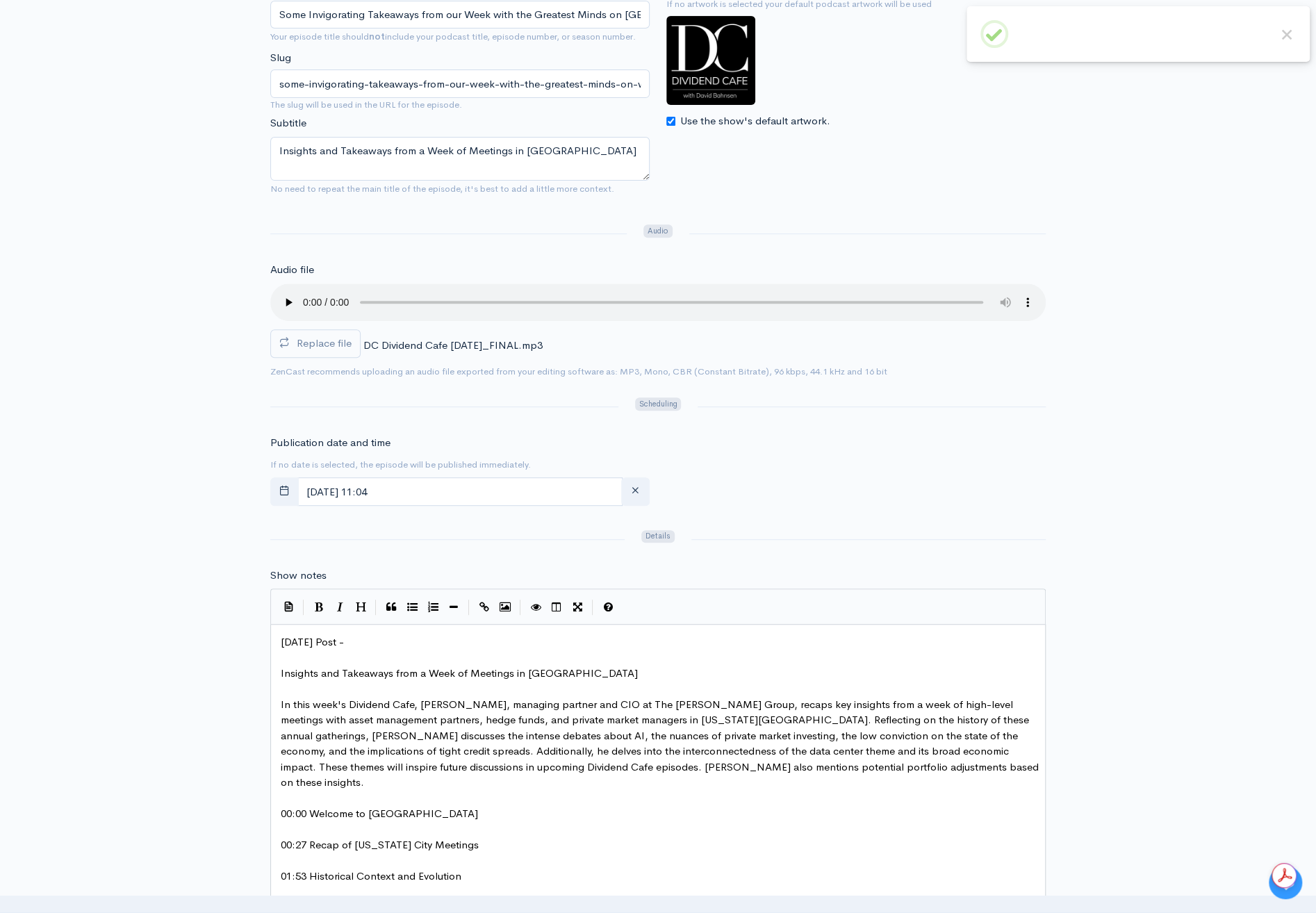
scroll to position [396, 0]
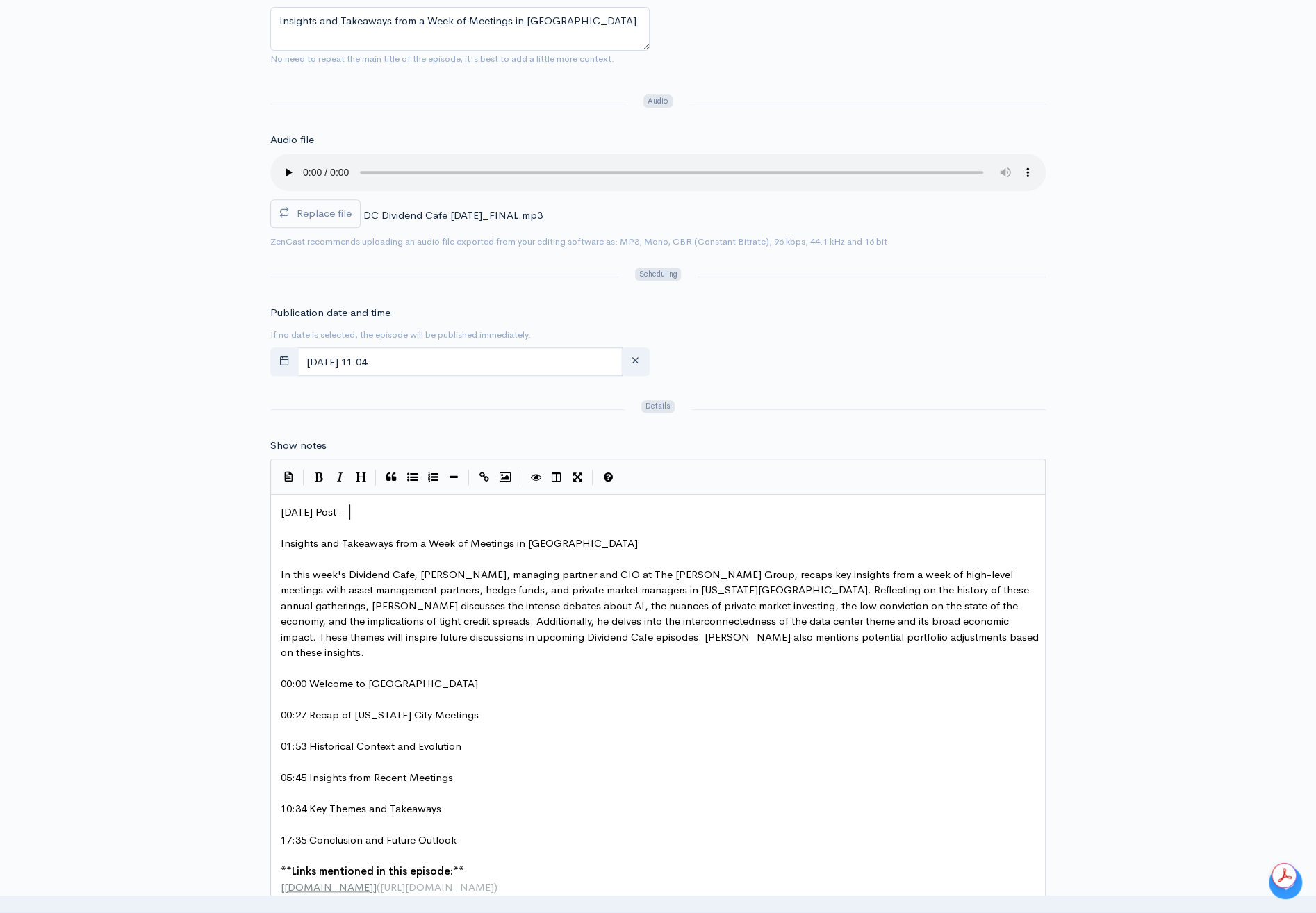
click at [385, 510] on pre "[DATE] Post -" at bounding box center [663, 512] width 770 height 16
click at [452, 343] on div "Publication date and time If no date is selected, the episode will be published…" at bounding box center [459, 343] width 396 height 76
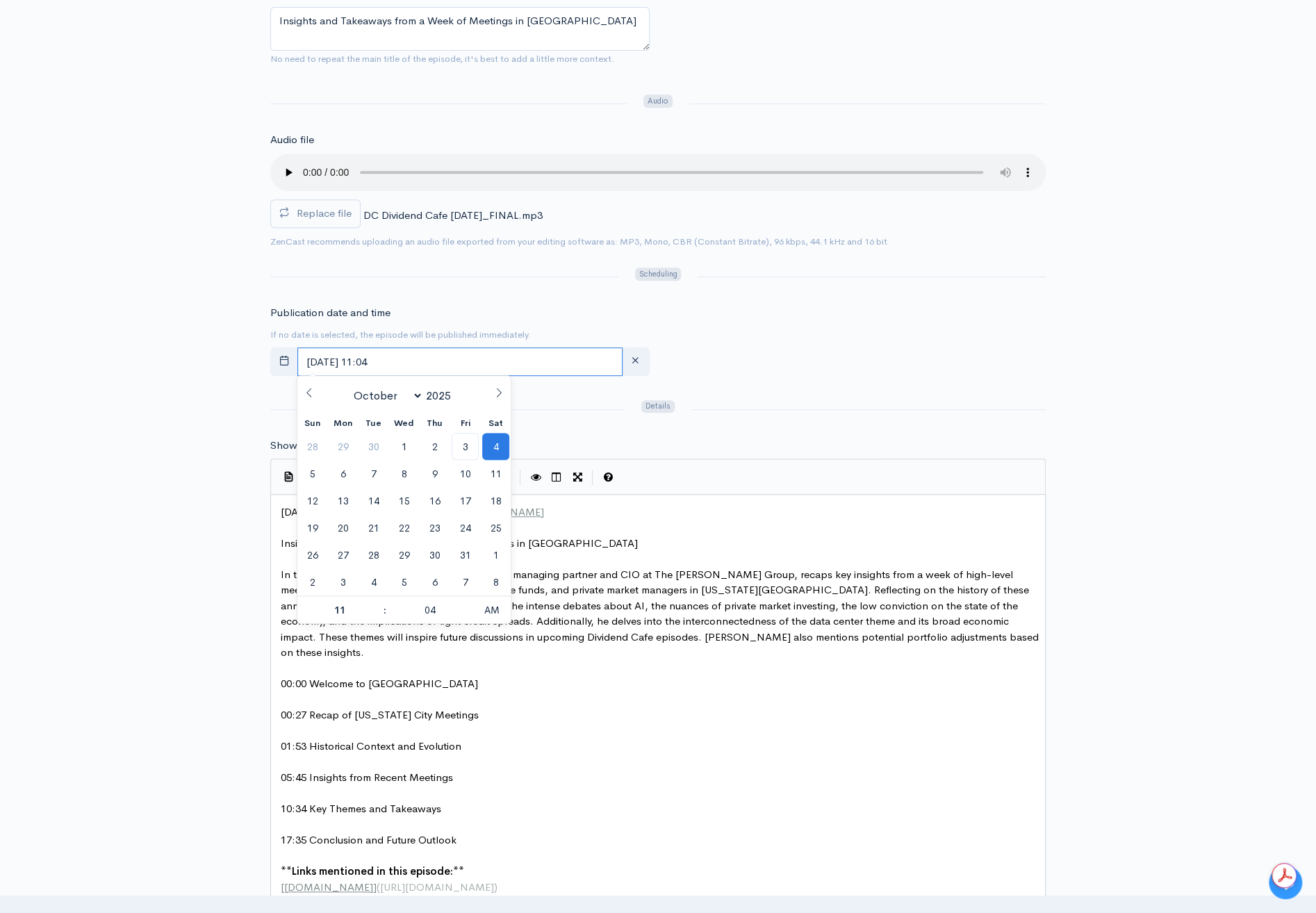
click at [454, 357] on input "October, 04 2025 11:04" at bounding box center [460, 362] width 325 height 29
click at [466, 450] on span "3" at bounding box center [465, 446] width 27 height 27
type input "[DATE] 11:04"
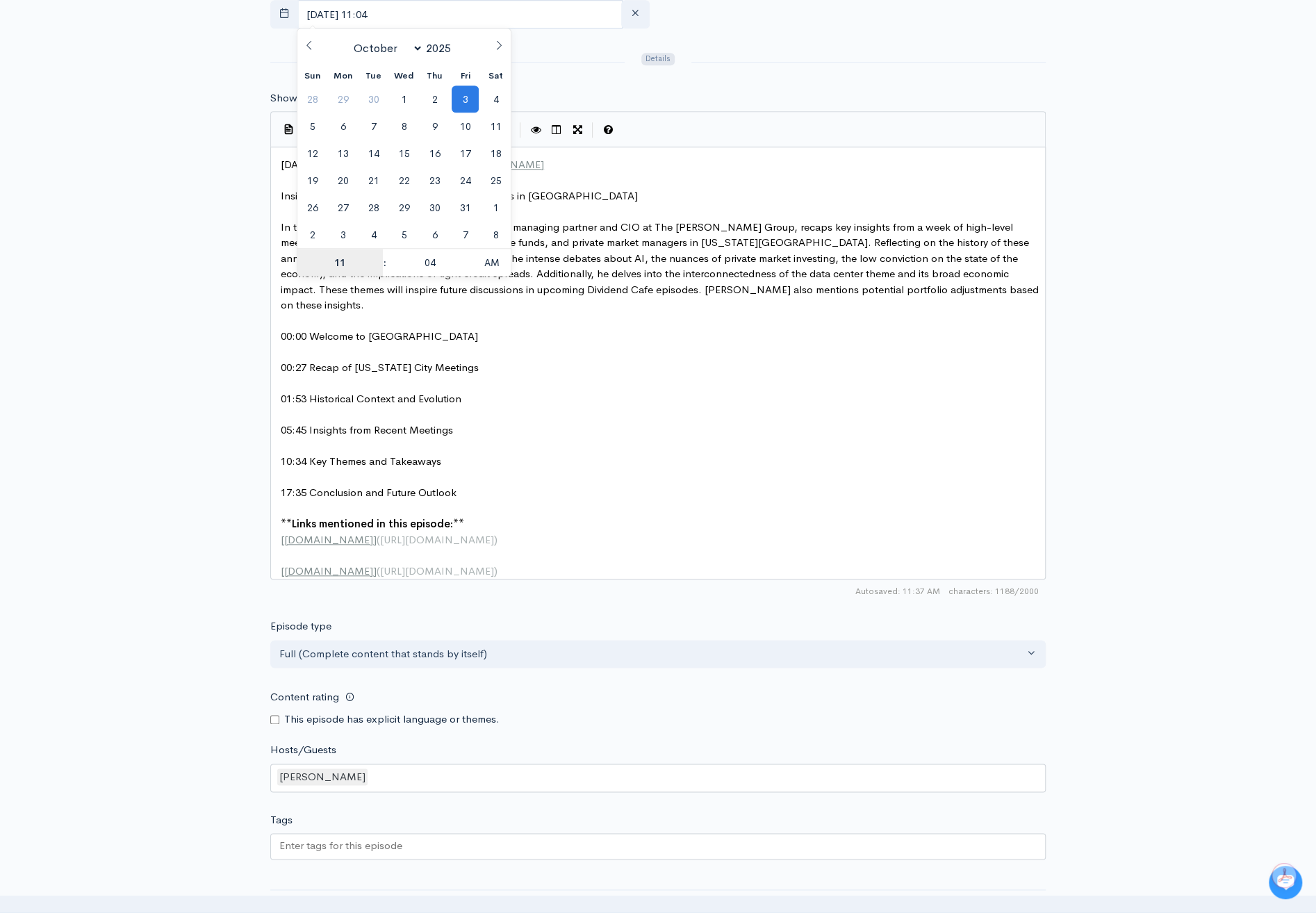
scroll to position [1000, 0]
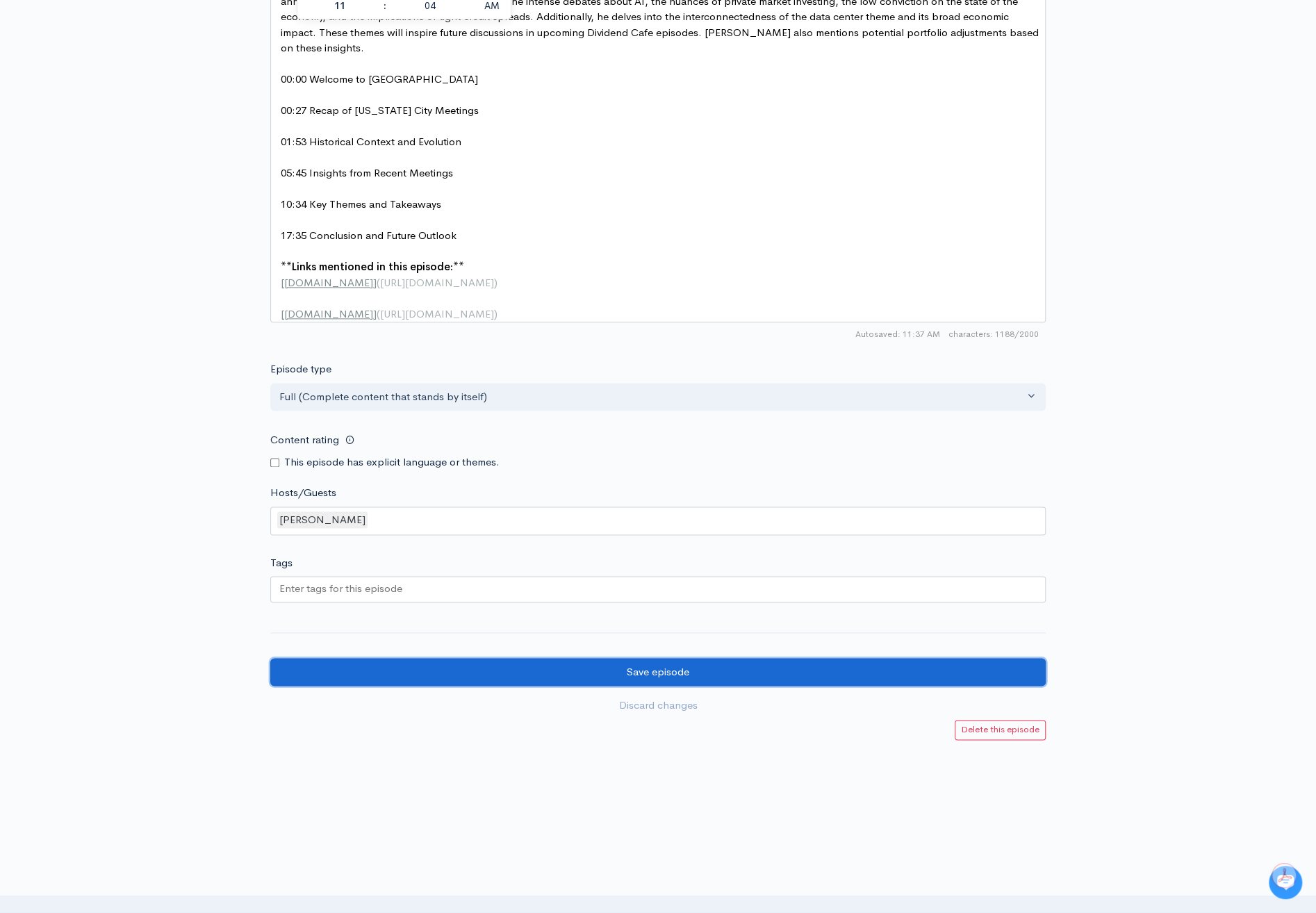
click at [660, 669] on input "Save episode" at bounding box center [658, 671] width 776 height 29
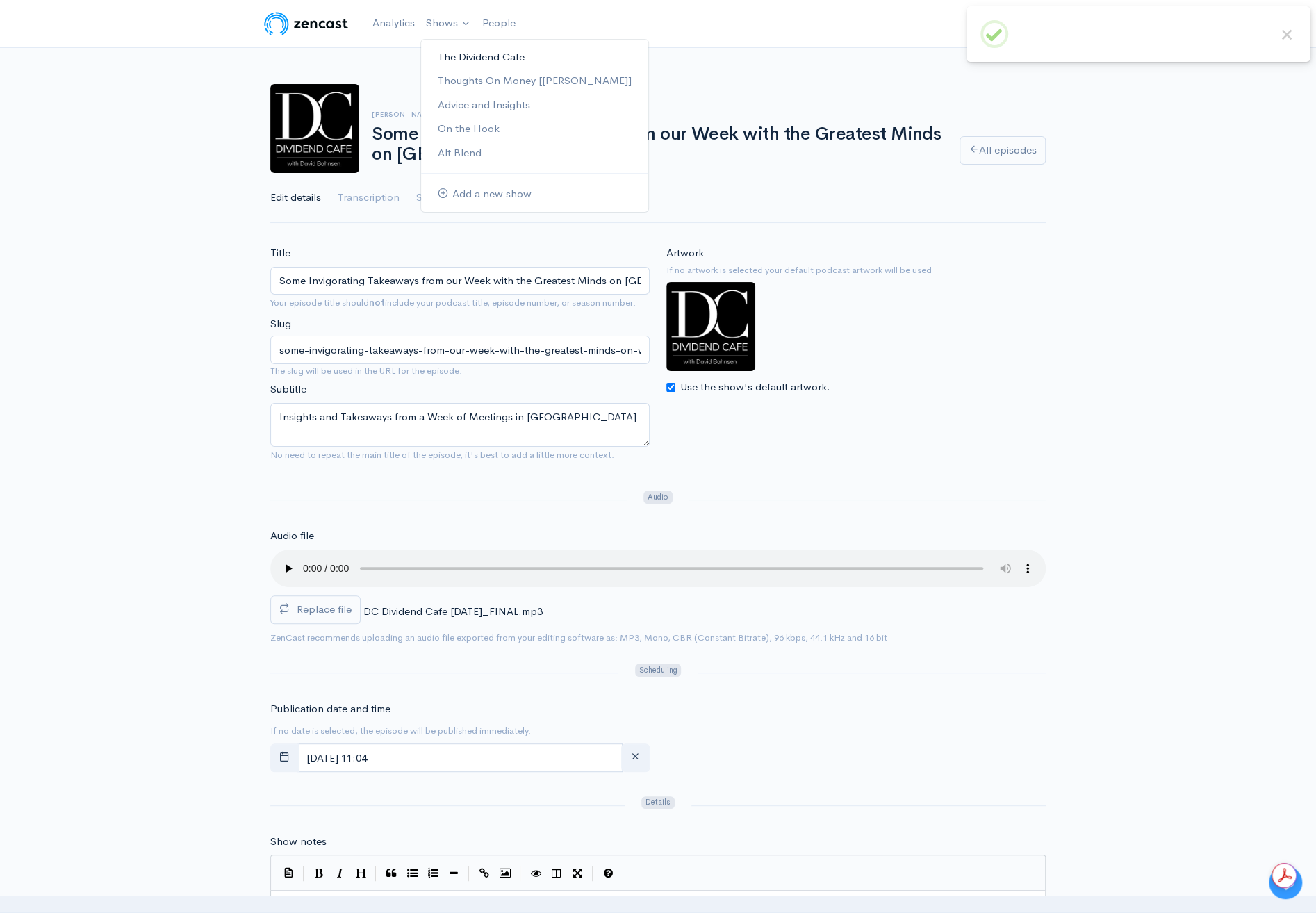
click at [451, 54] on link "The Dividend Cafe" at bounding box center [534, 57] width 227 height 24
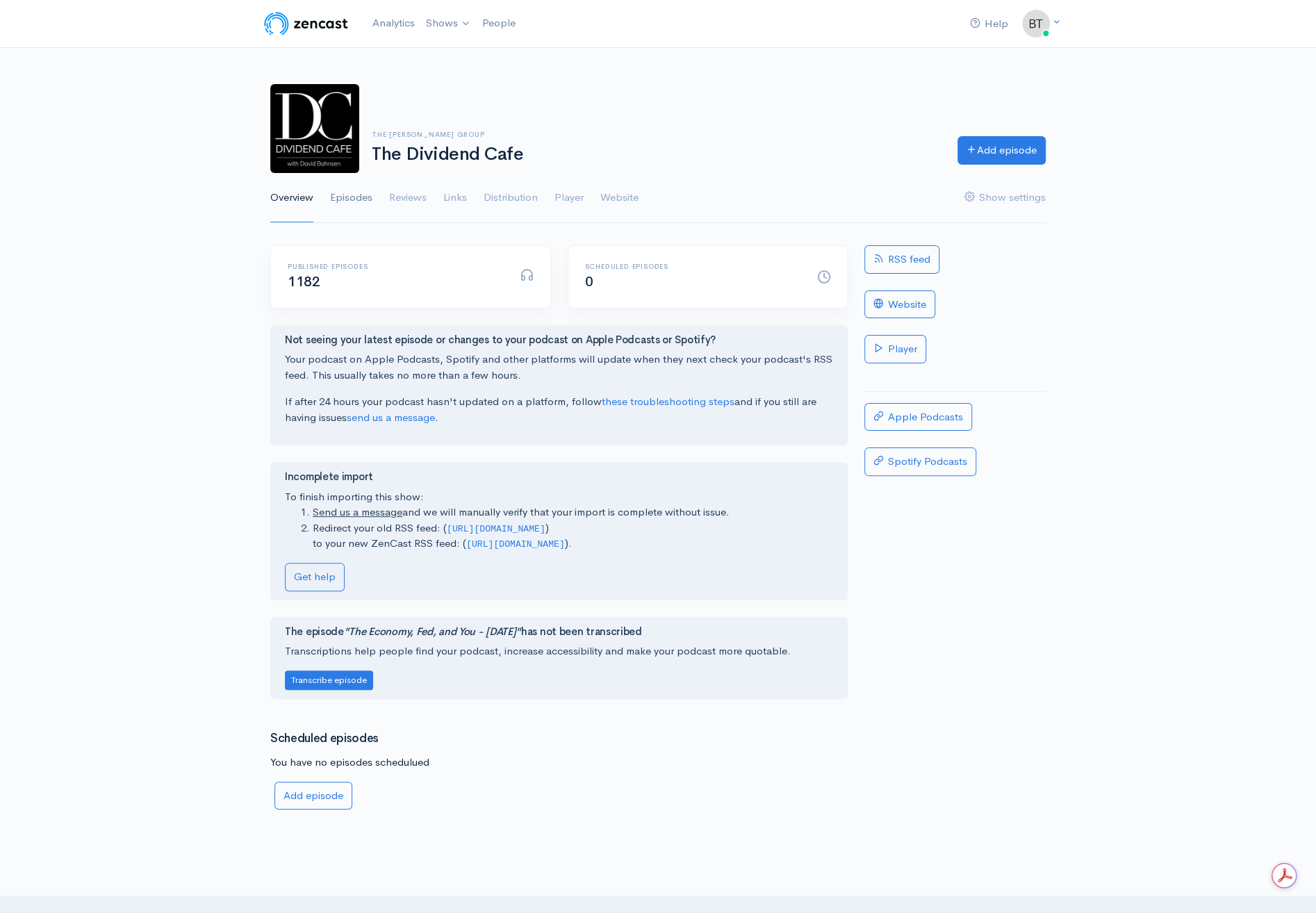
click at [350, 194] on link "Episodes" at bounding box center [351, 198] width 43 height 50
